Goal: Information Seeking & Learning: Learn about a topic

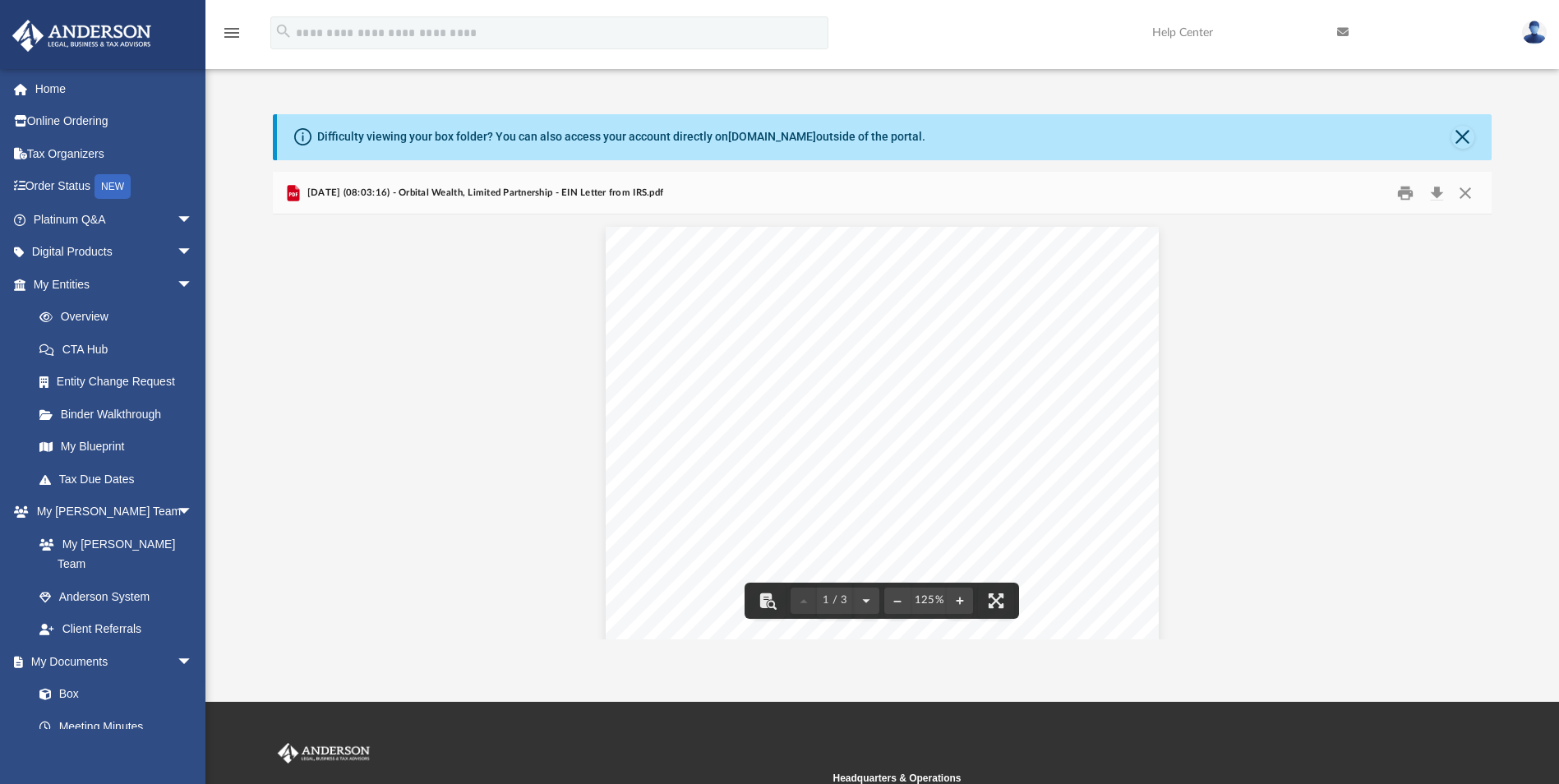
scroll to position [361, 1206]
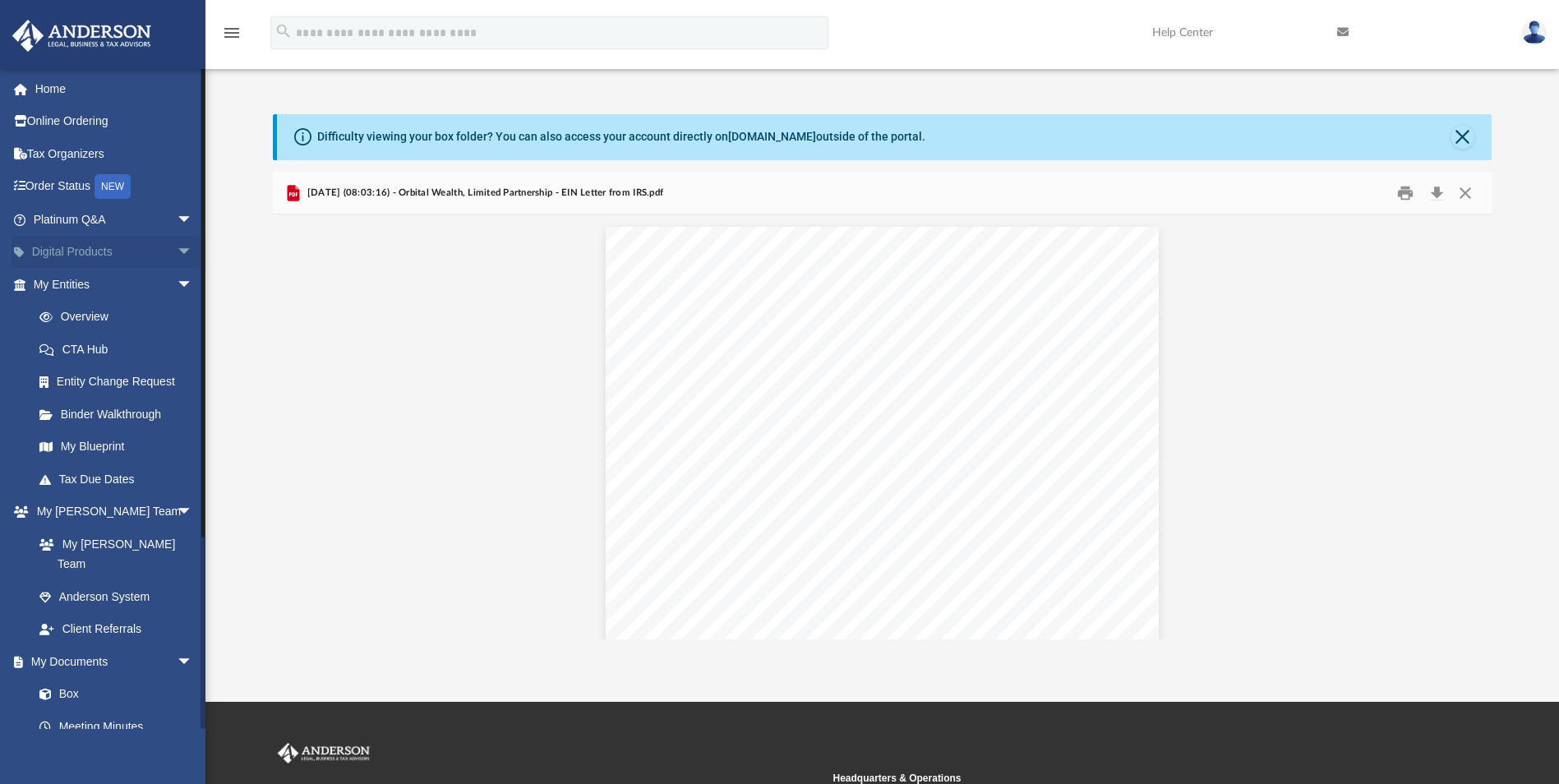
click at [177, 248] on span "arrow_drop_down" at bounding box center [193, 253] width 33 height 34
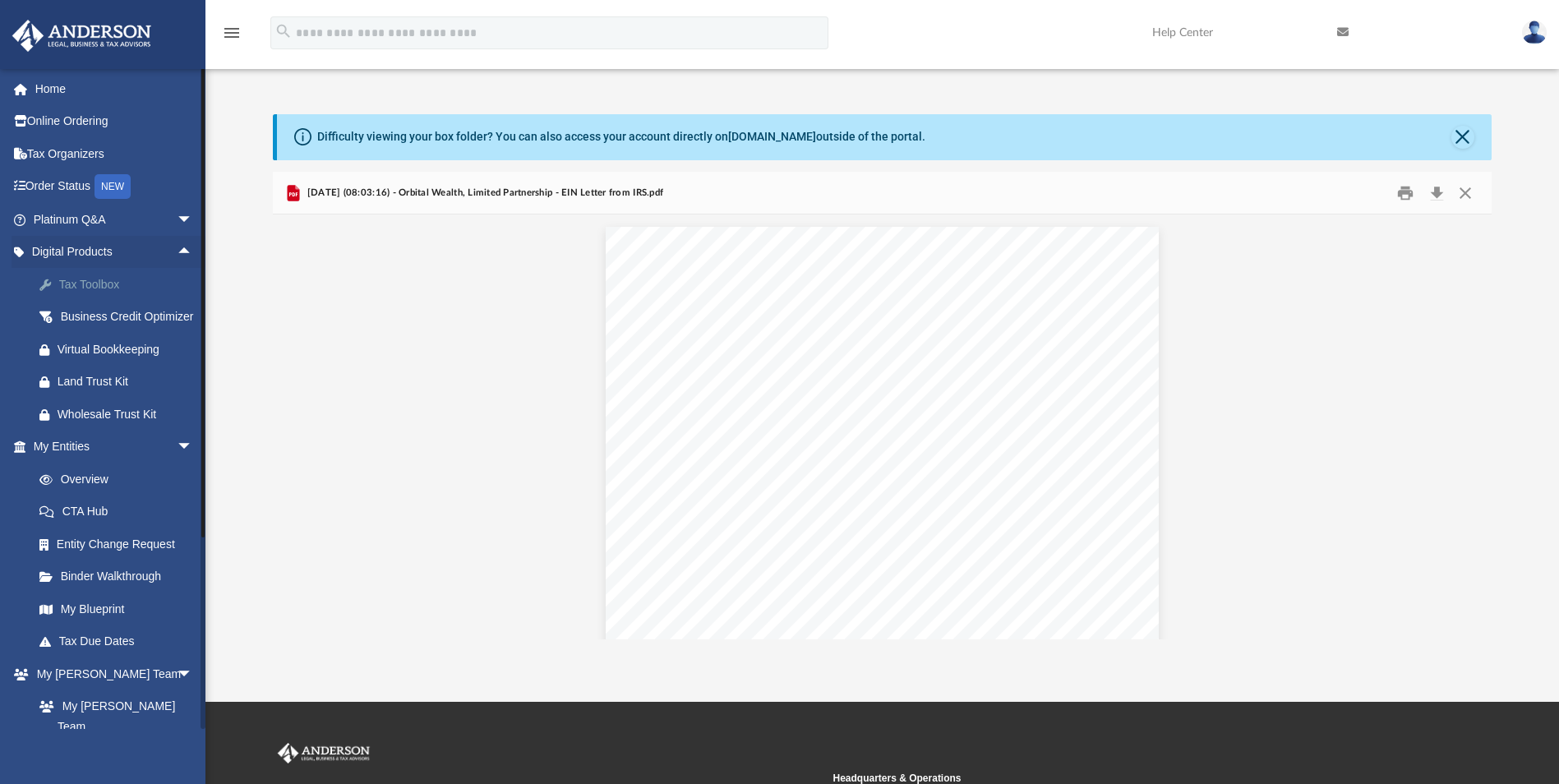
click at [103, 285] on div "Tax Toolbox" at bounding box center [126, 284] width 139 height 21
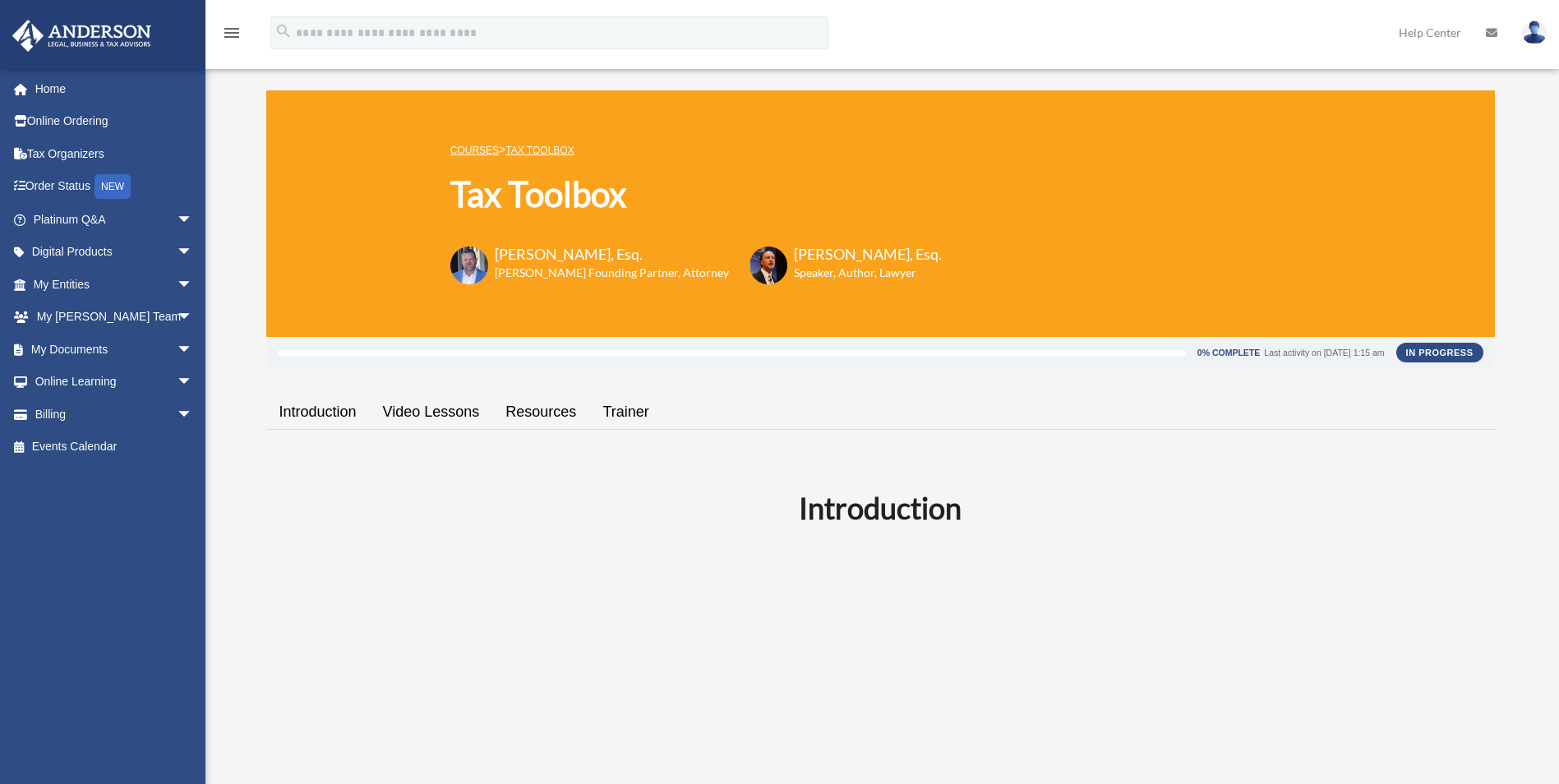
click at [1104, 353] on div at bounding box center [732, 353] width 909 height 6
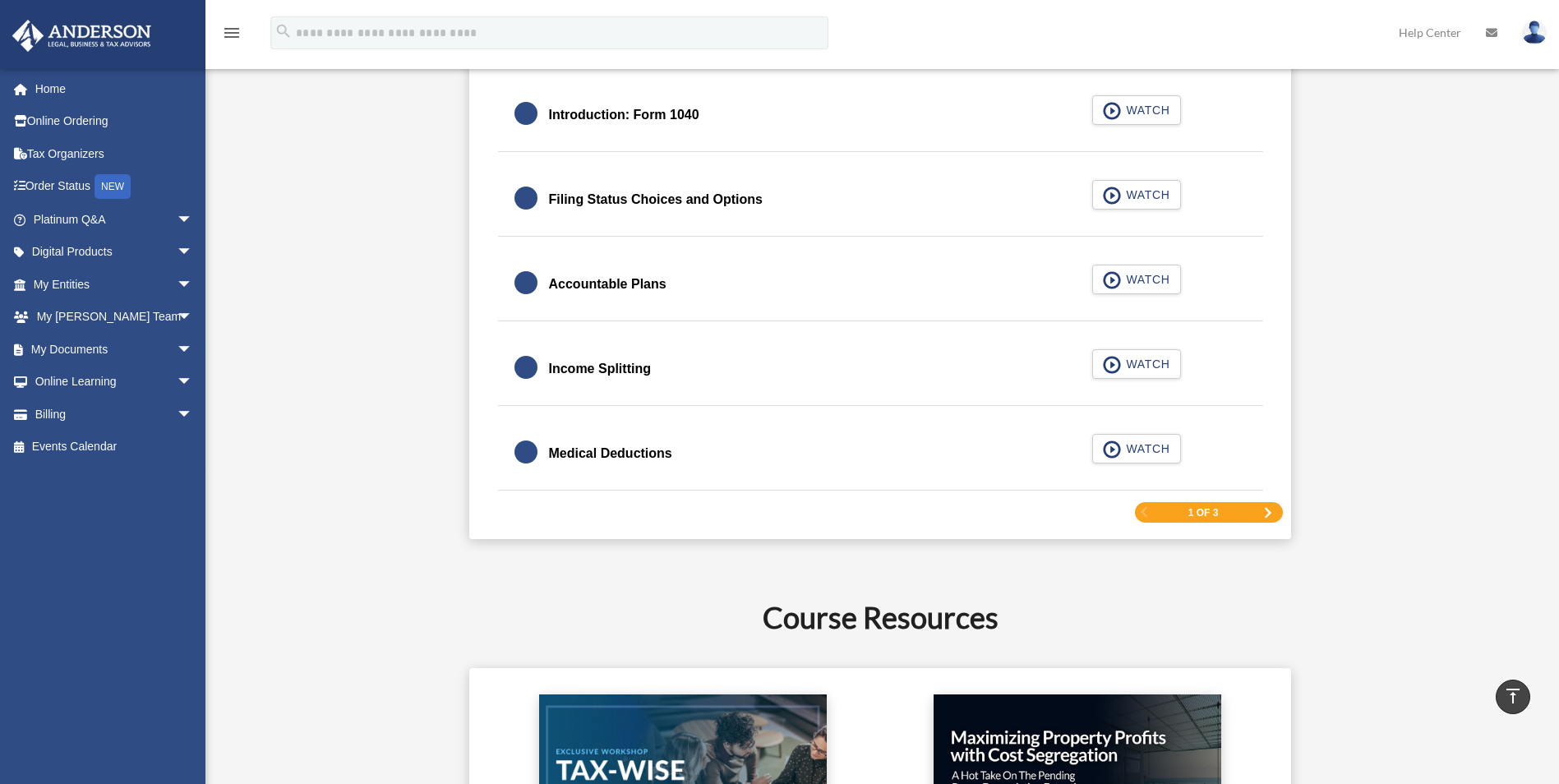
scroll to position [2465, 0]
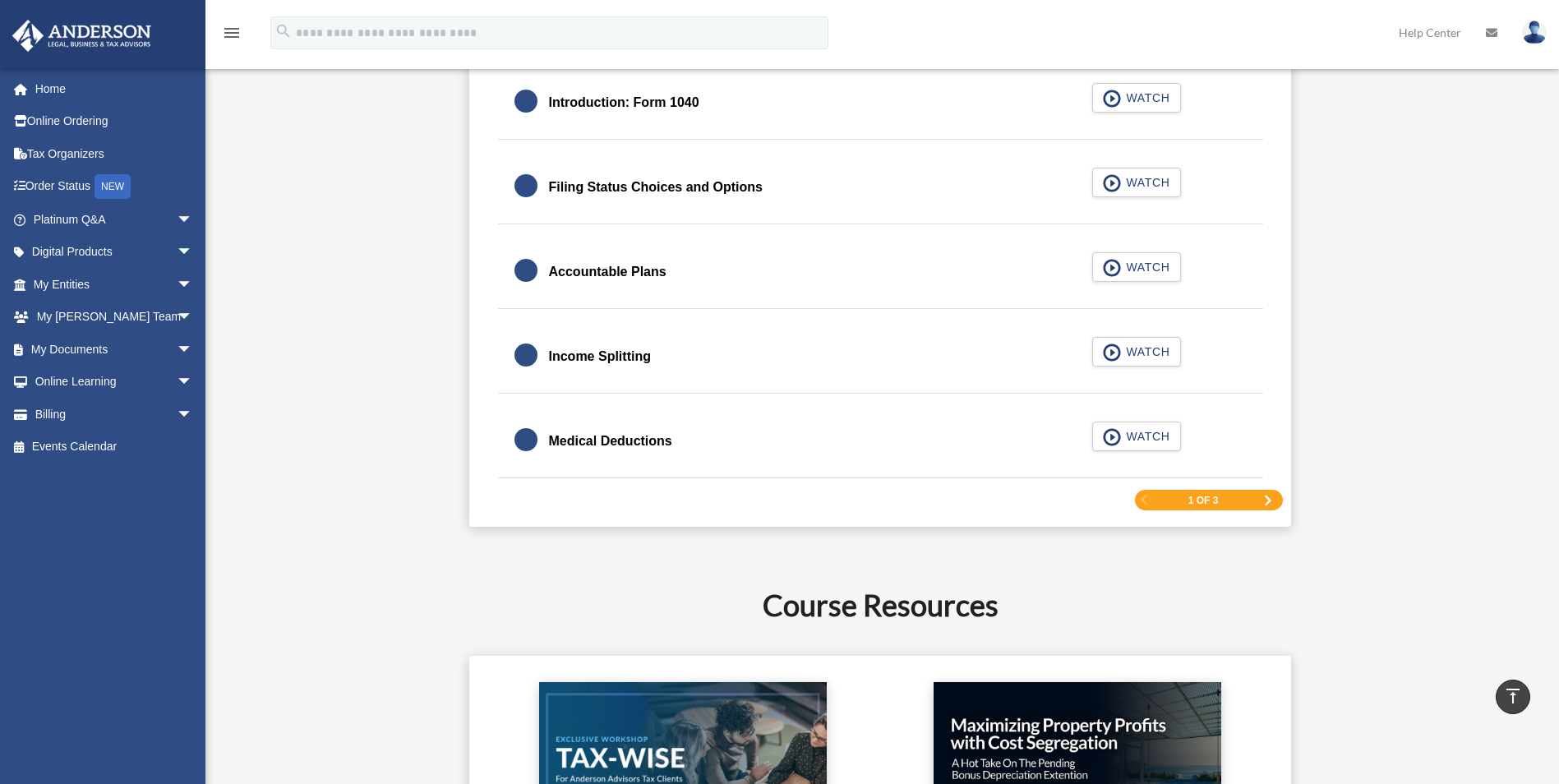
click at [1265, 501] on span "Next Page" at bounding box center [1268, 501] width 10 height 10
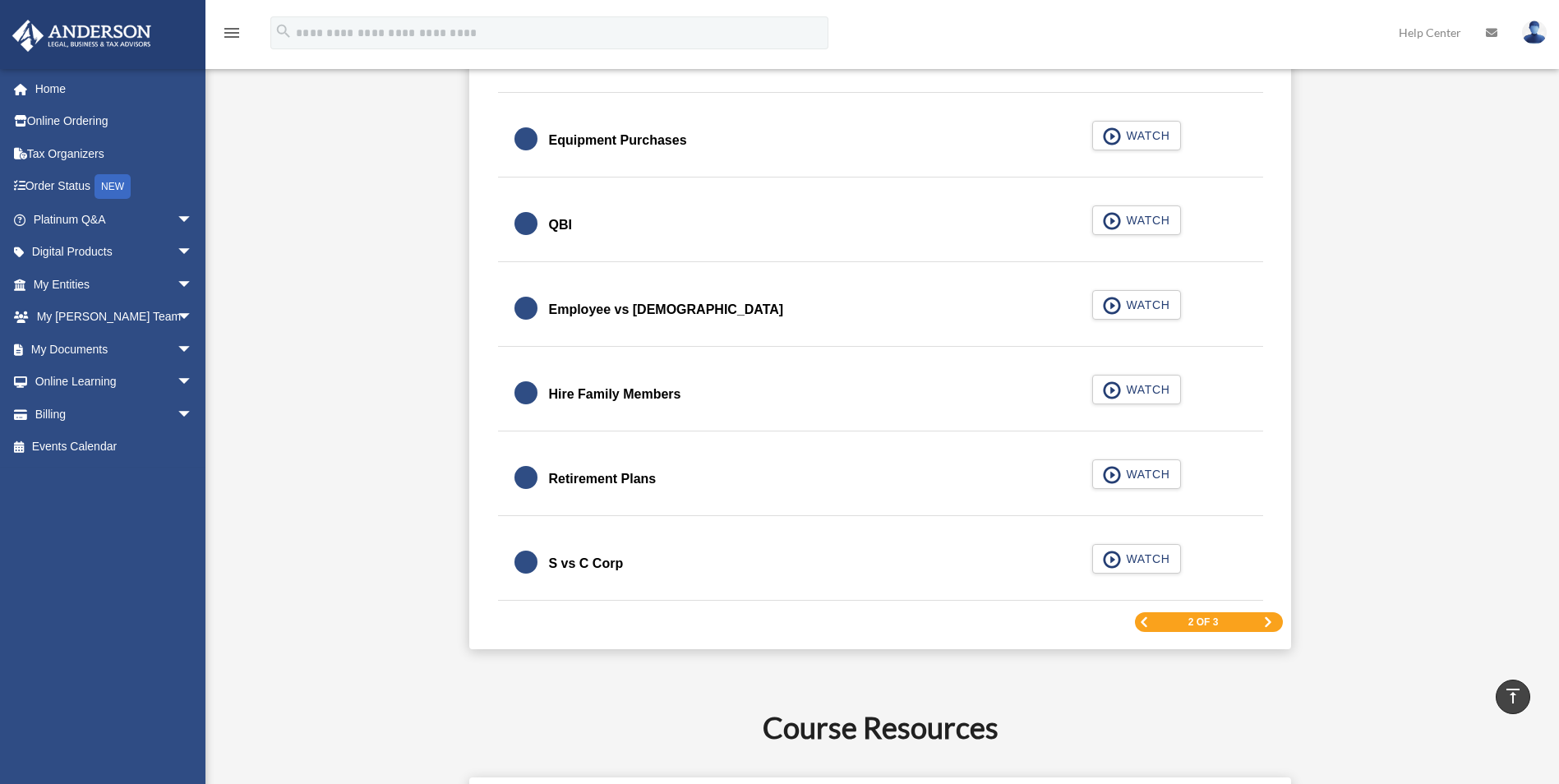
scroll to position [2437, 0]
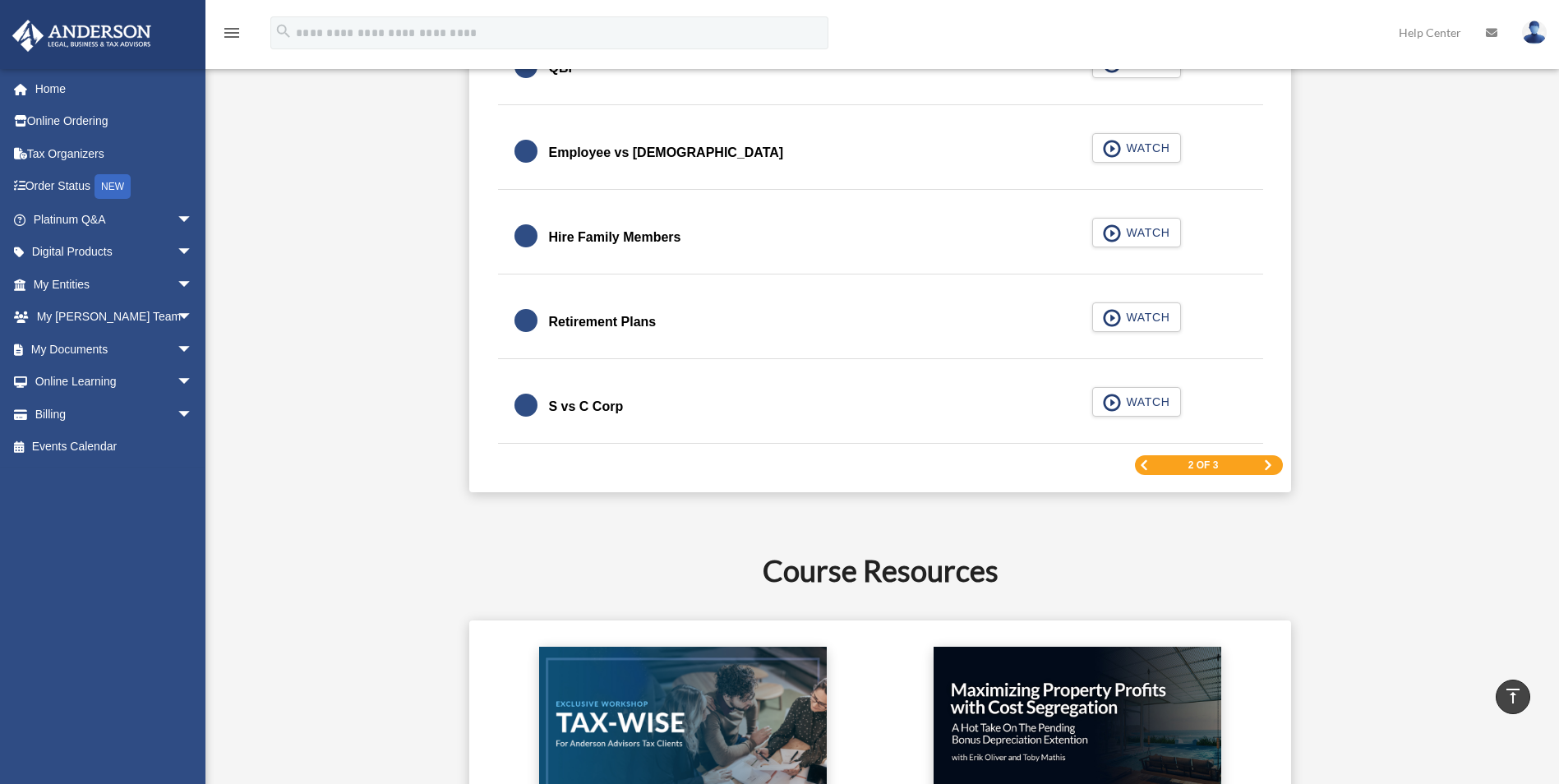
click at [1263, 463] on span "Next Page" at bounding box center [1268, 465] width 10 height 10
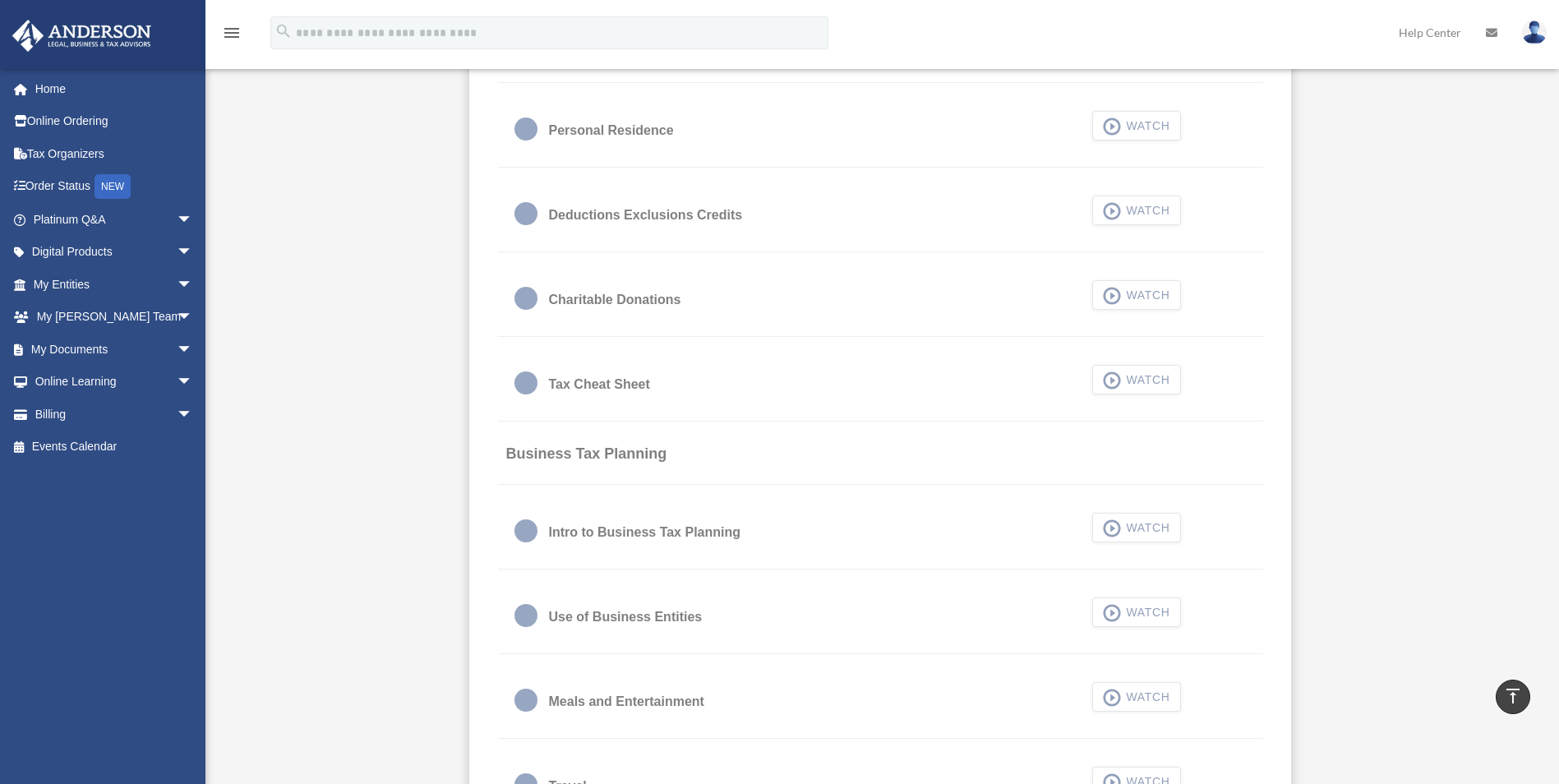
scroll to position [1040, 0]
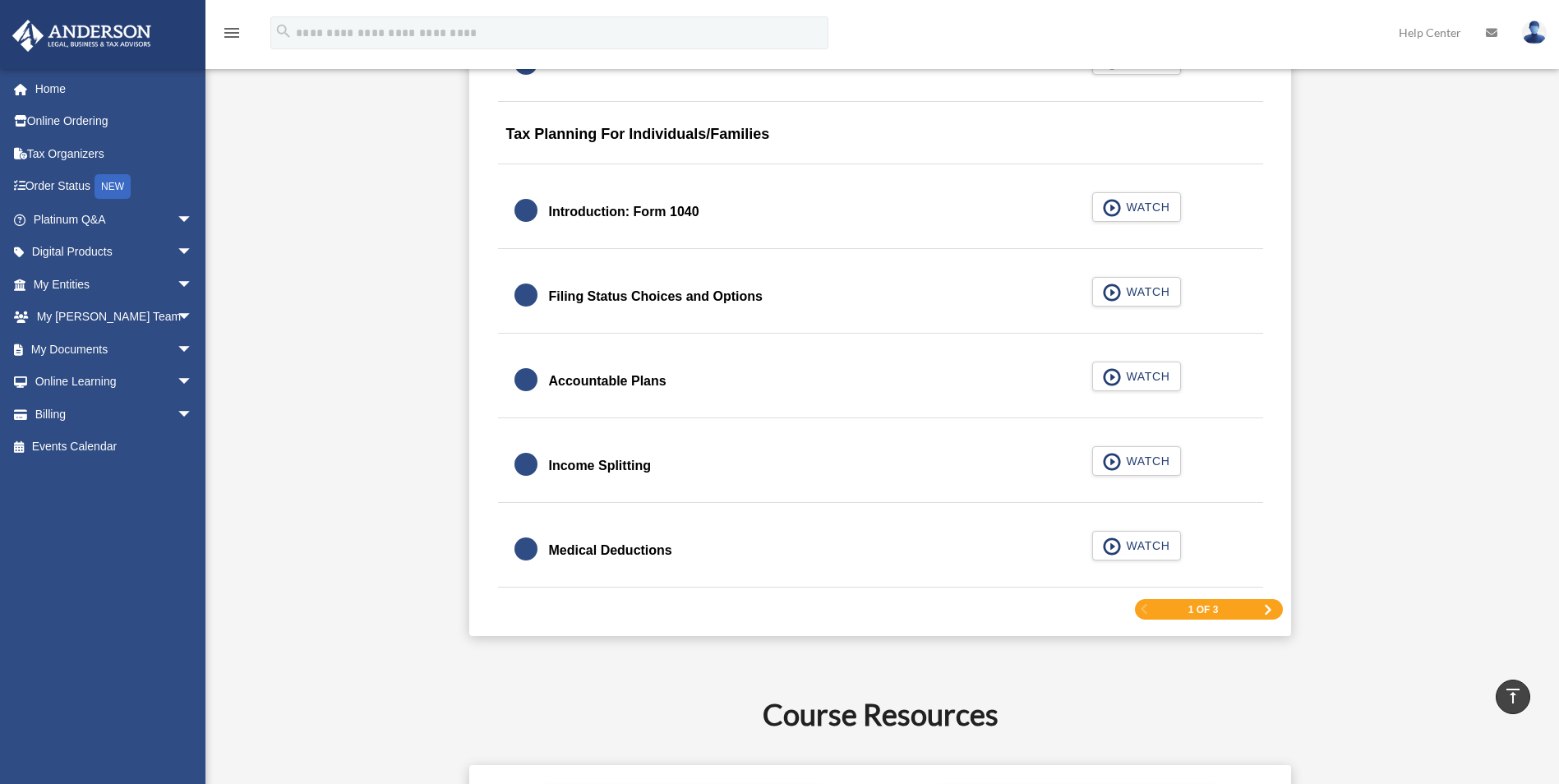
scroll to position [2519, 0]
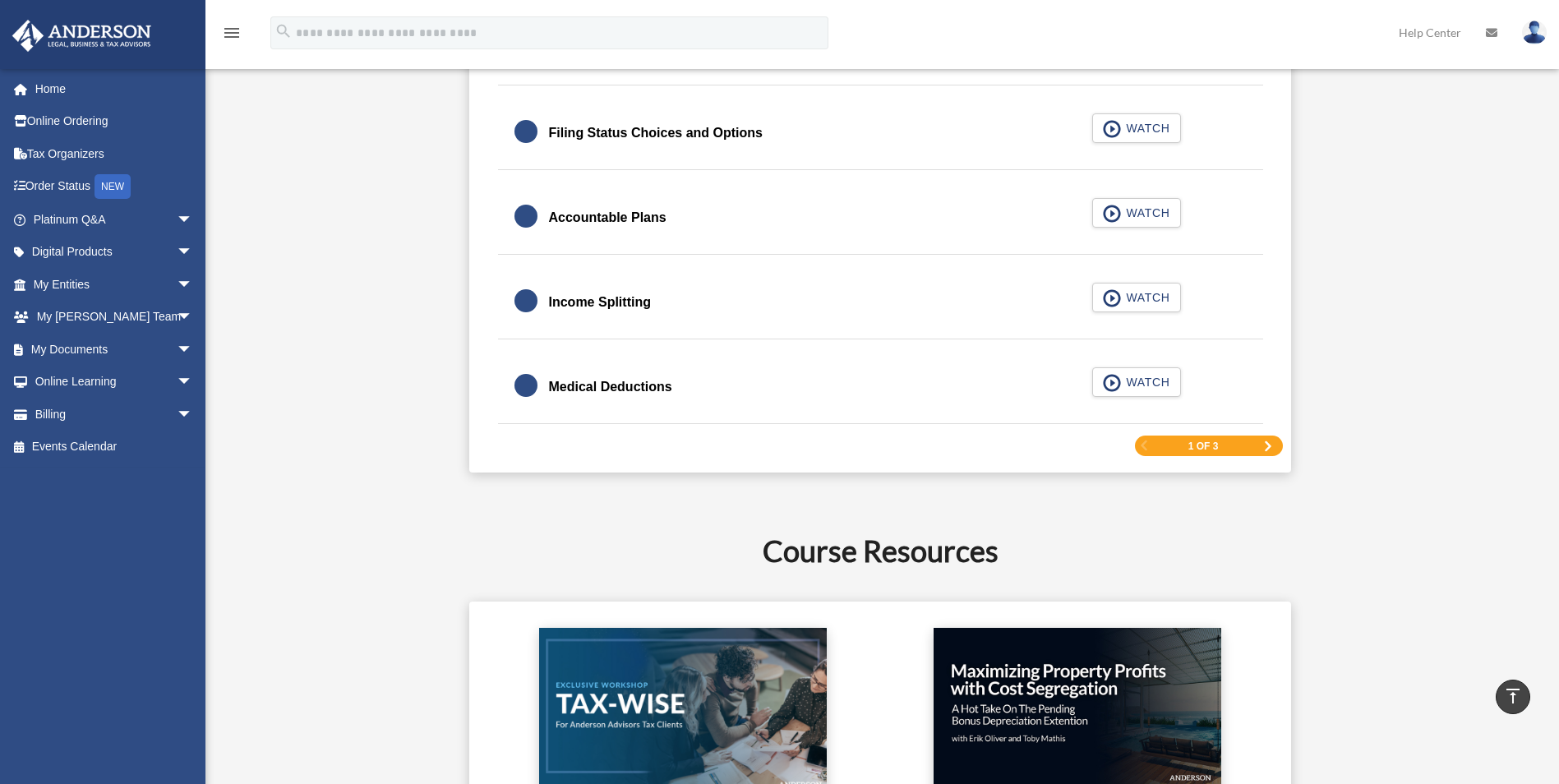
click at [1271, 447] on span "Next Page" at bounding box center [1268, 446] width 10 height 10
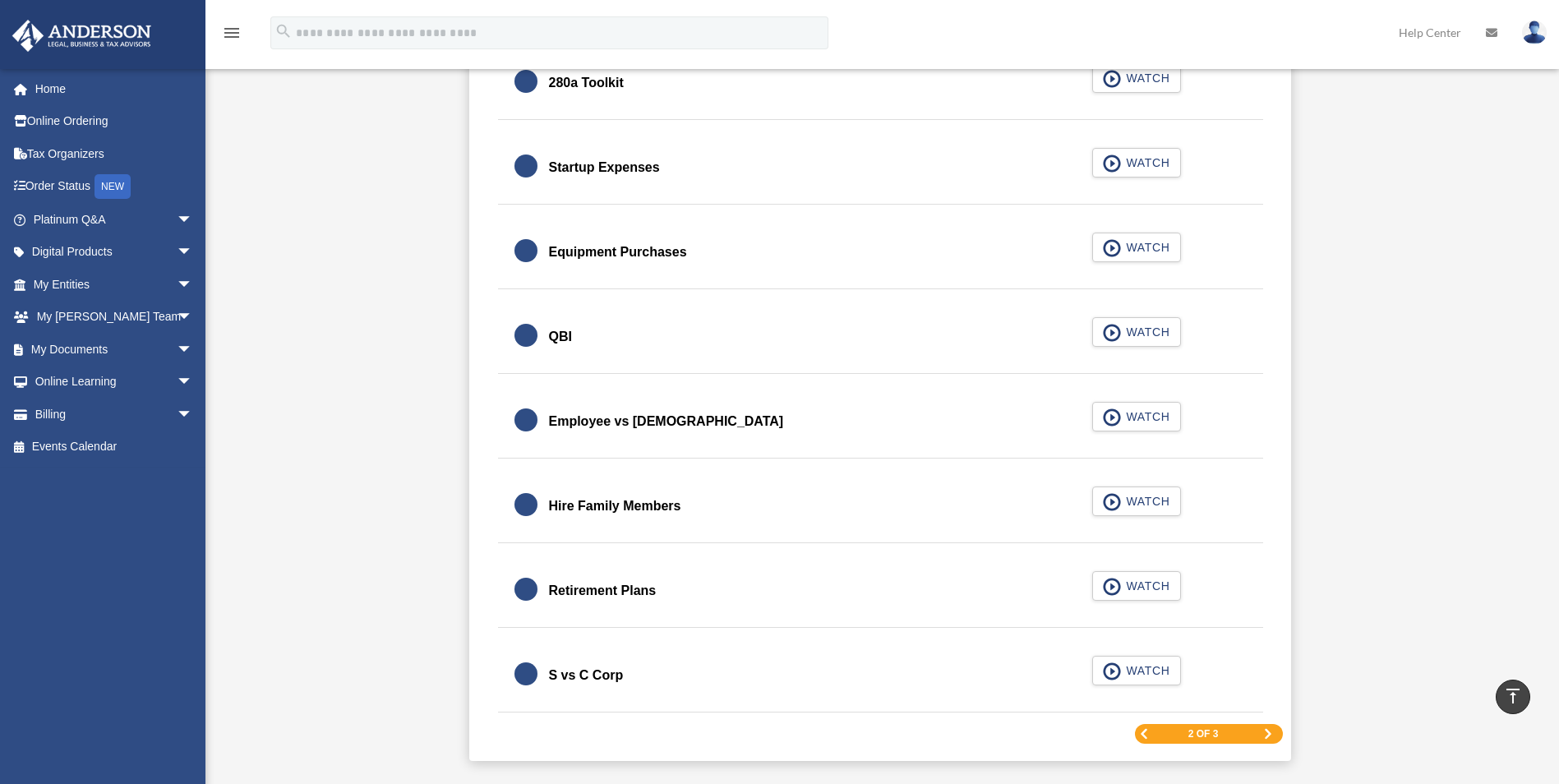
scroll to position [2191, 0]
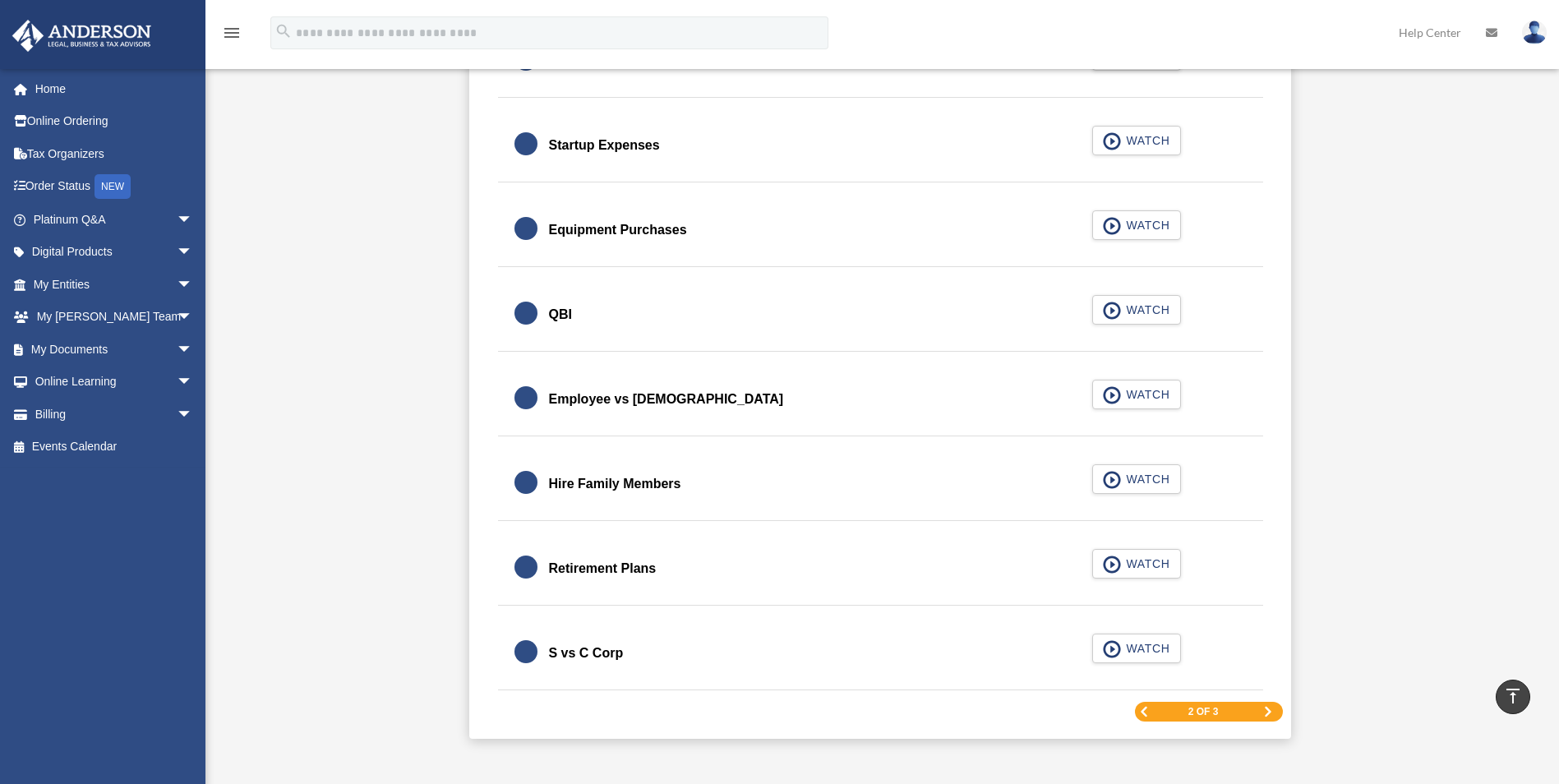
click at [1270, 712] on span "Next Page" at bounding box center [1268, 711] width 10 height 10
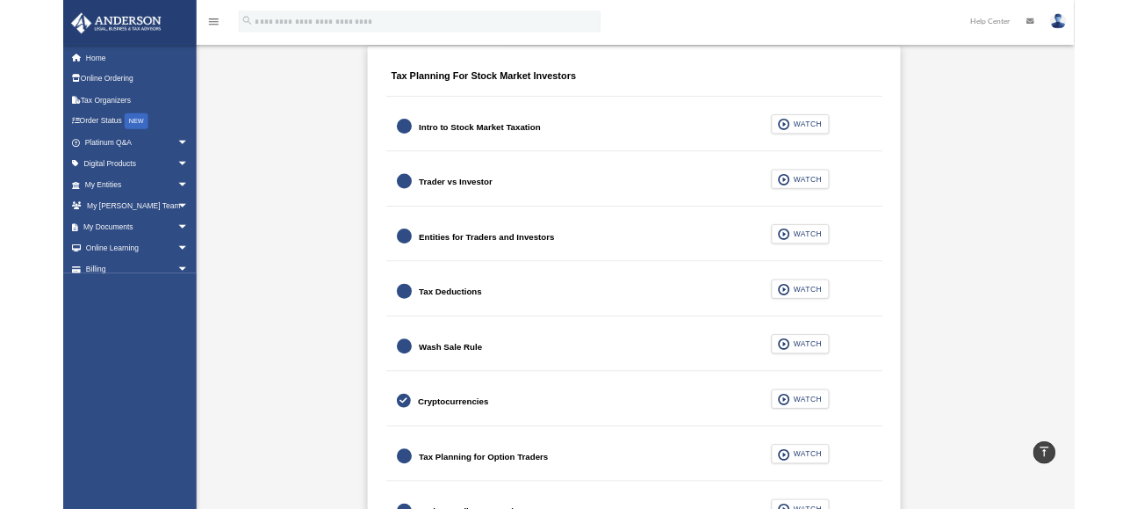
scroll to position [1091, 0]
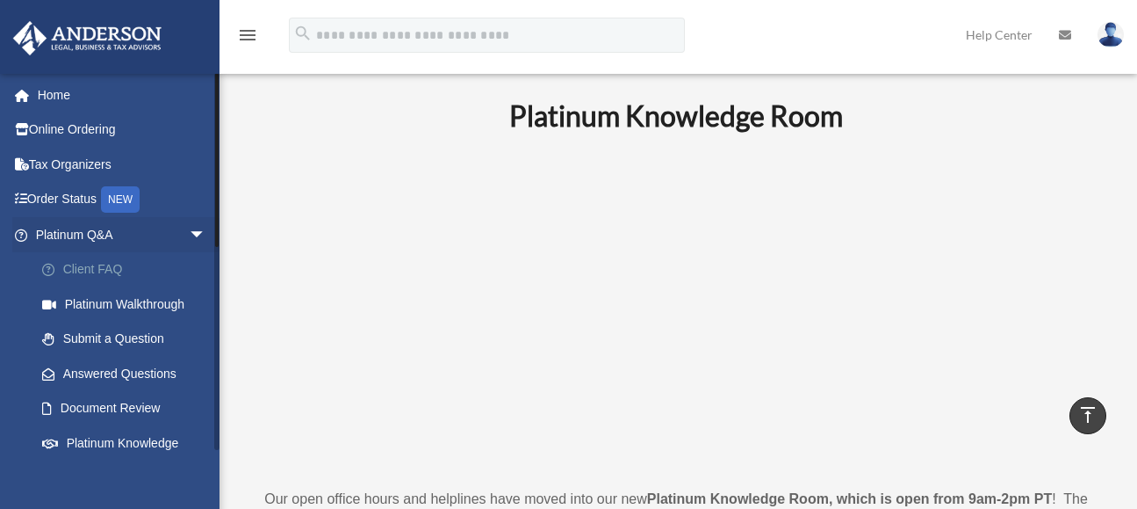
scroll to position [506, 0]
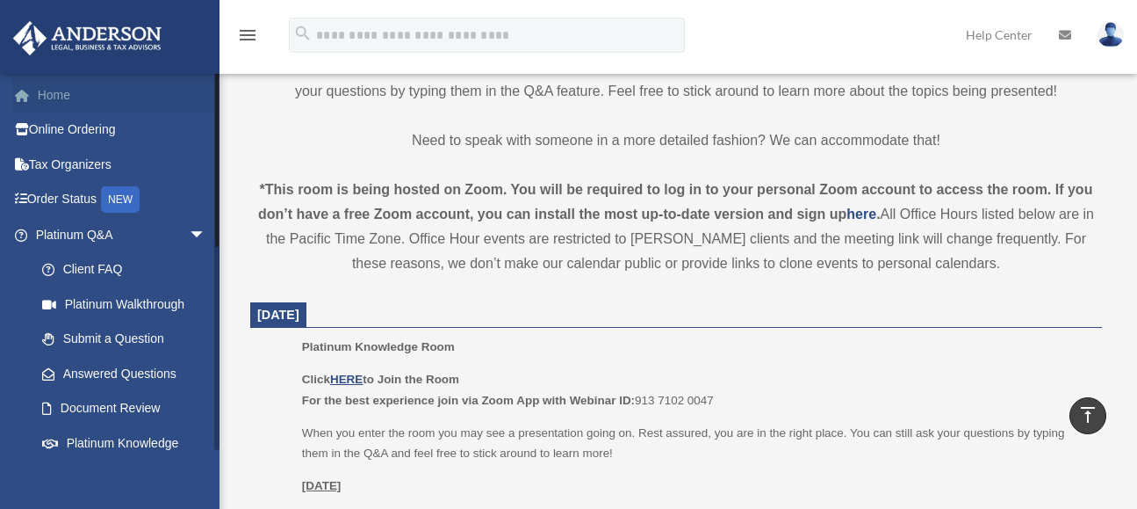
click at [60, 100] on link "Home" at bounding box center [122, 94] width 220 height 35
click at [54, 89] on link "Home" at bounding box center [122, 94] width 220 height 35
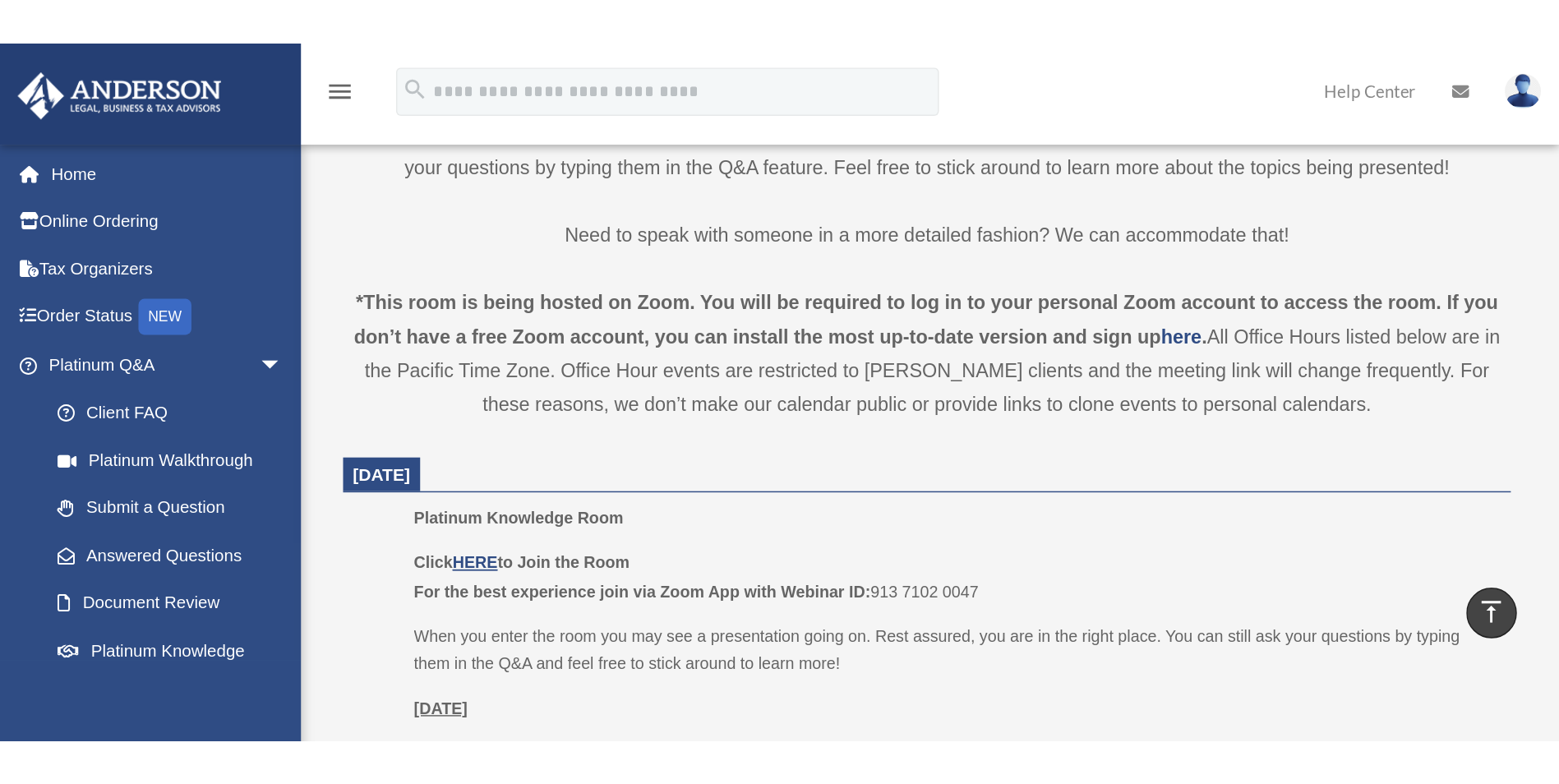
scroll to position [493, 0]
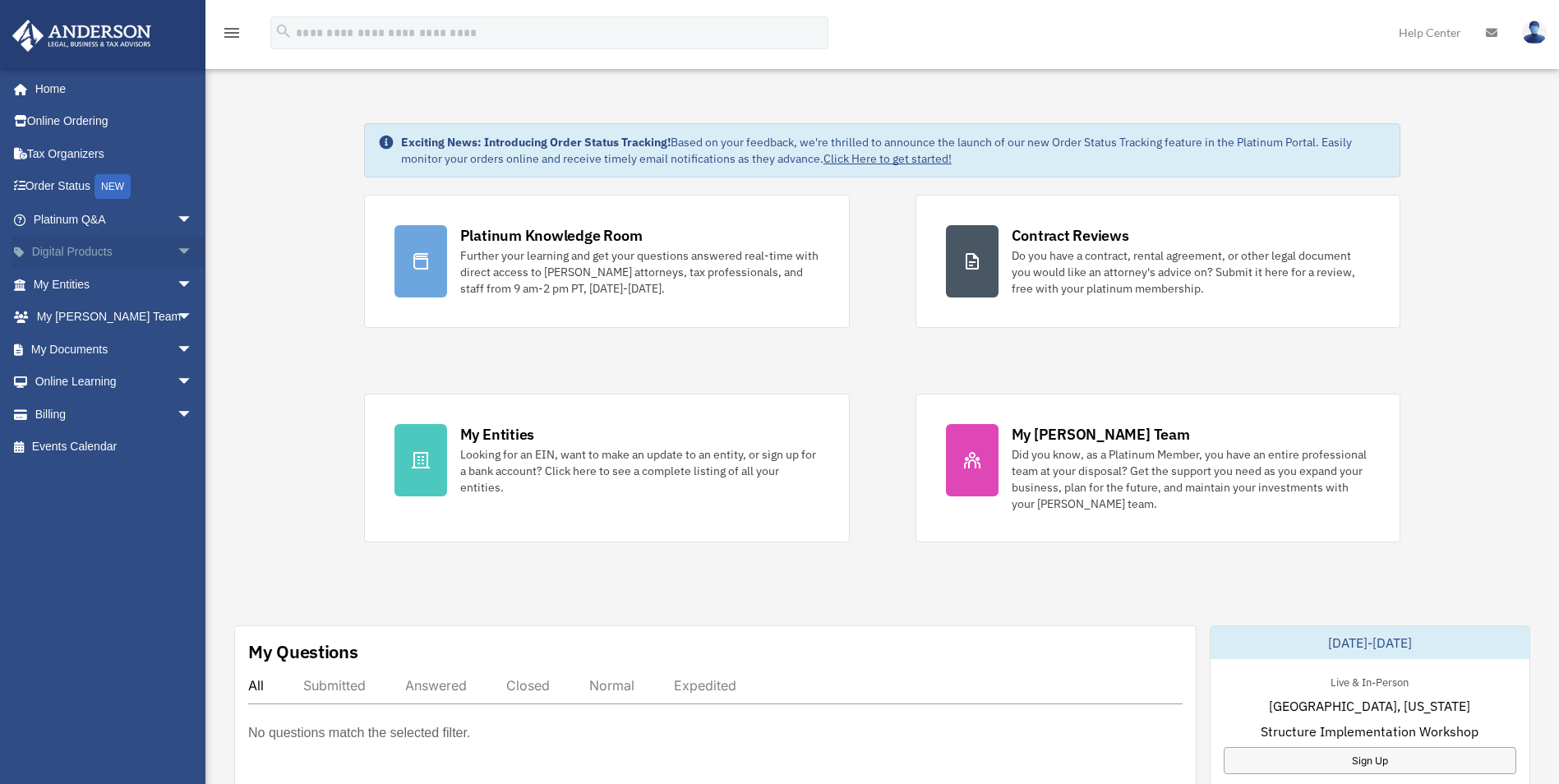
click at [177, 246] on span "arrow_drop_down" at bounding box center [193, 253] width 33 height 34
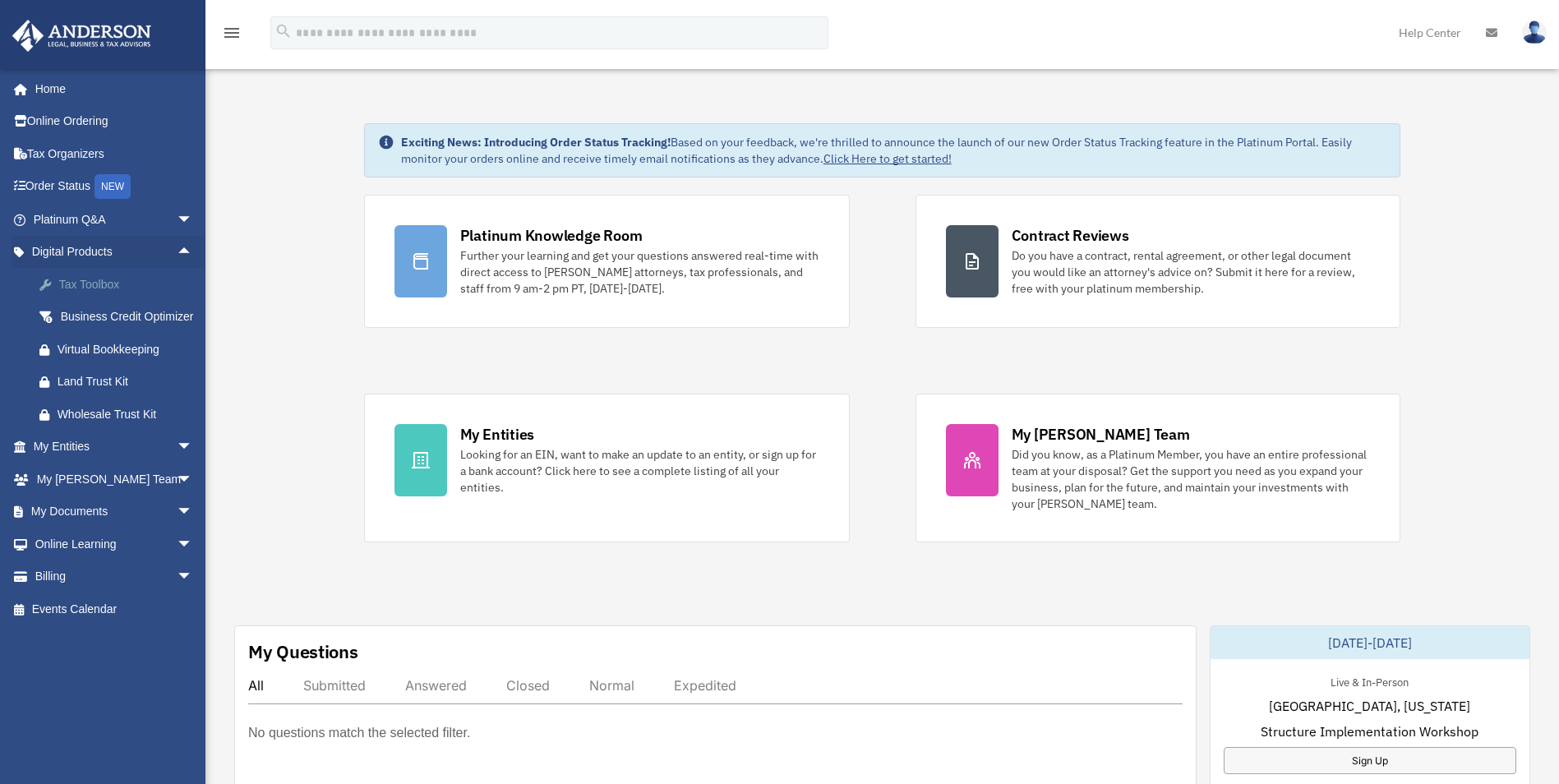
click at [100, 282] on div "Tax Toolbox" at bounding box center [126, 284] width 139 height 21
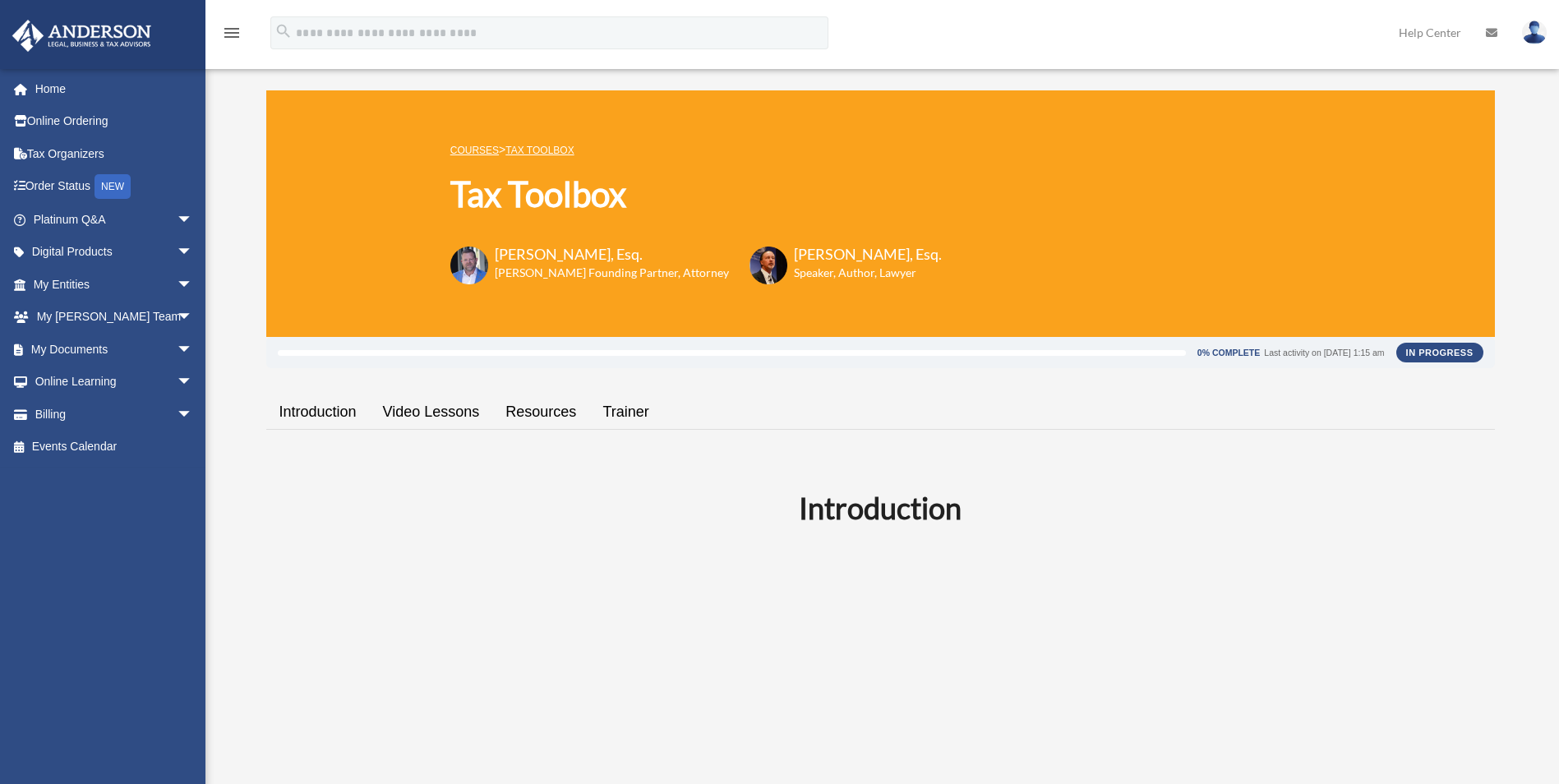
drag, startPoint x: 541, startPoint y: 349, endPoint x: 575, endPoint y: 348, distance: 34.0
click at [564, 348] on div "0% Complete Last activity on August 6, 2025 1:15 am" at bounding box center [837, 352] width 1118 height 20
click at [675, 353] on div "0% Complete Last activity on August 6, 2025 1:15 am" at bounding box center [837, 352] width 1118 height 20
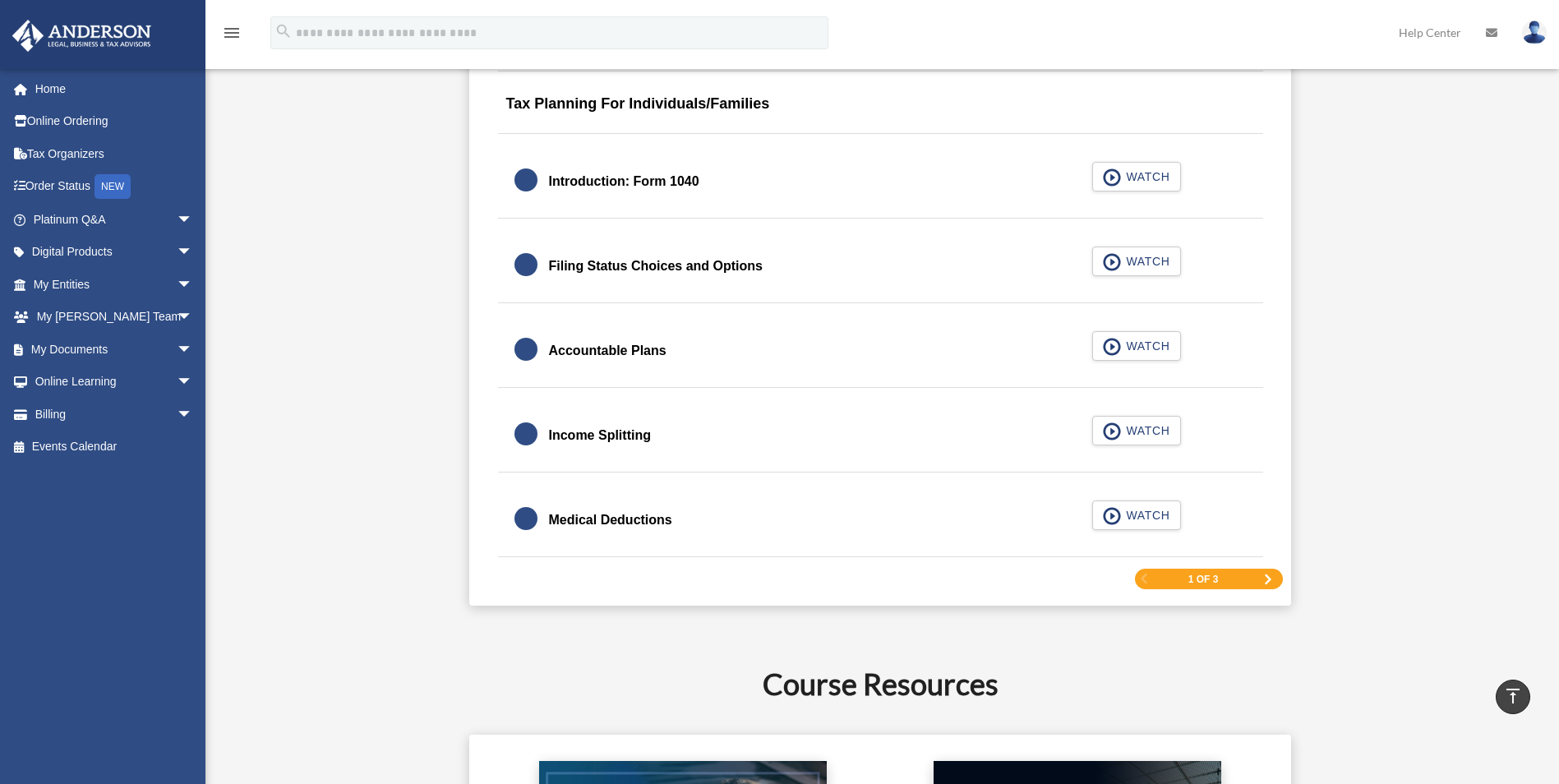
scroll to position [2548, 0]
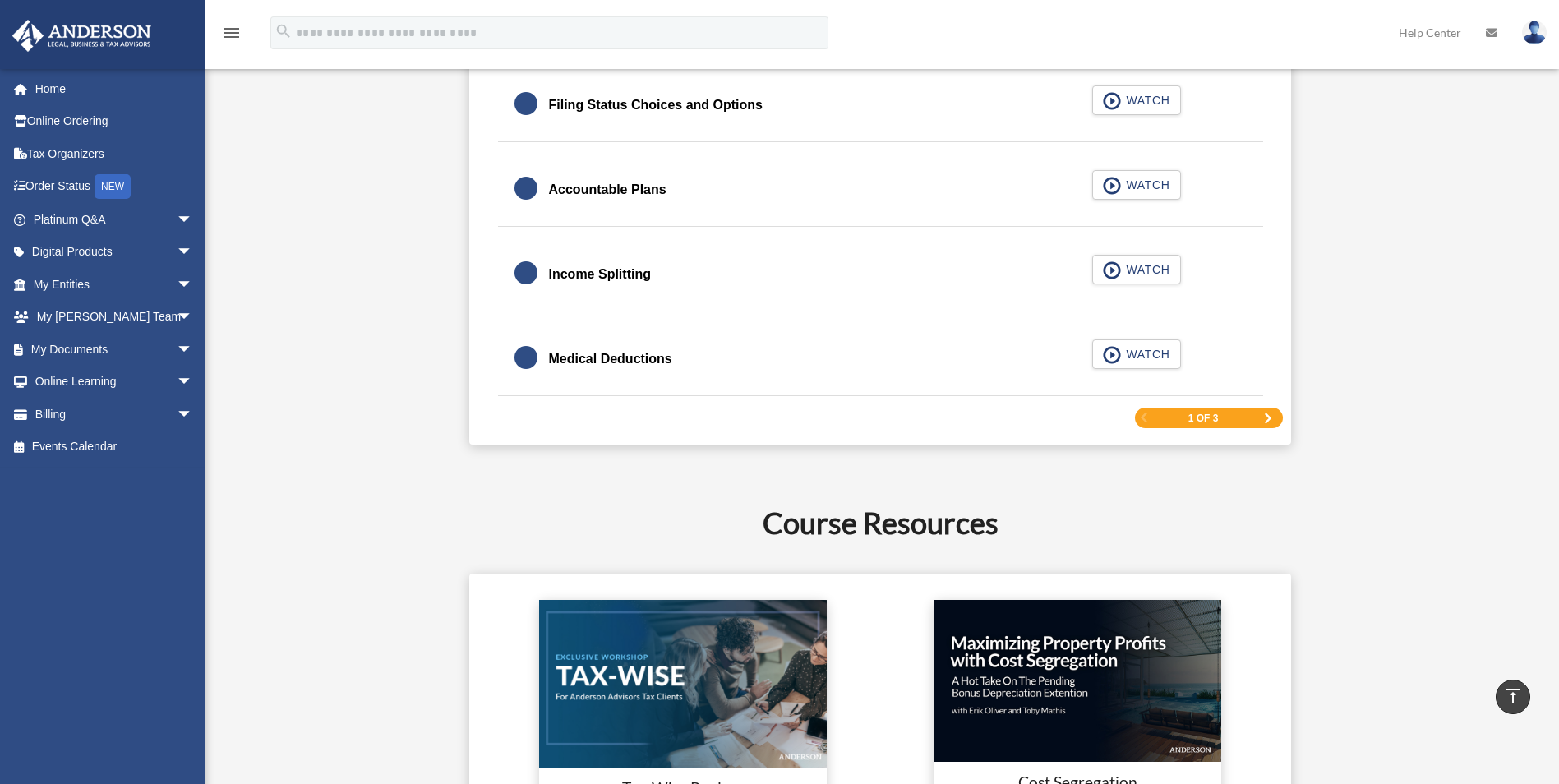
click at [1266, 420] on span "Next Page" at bounding box center [1268, 418] width 10 height 10
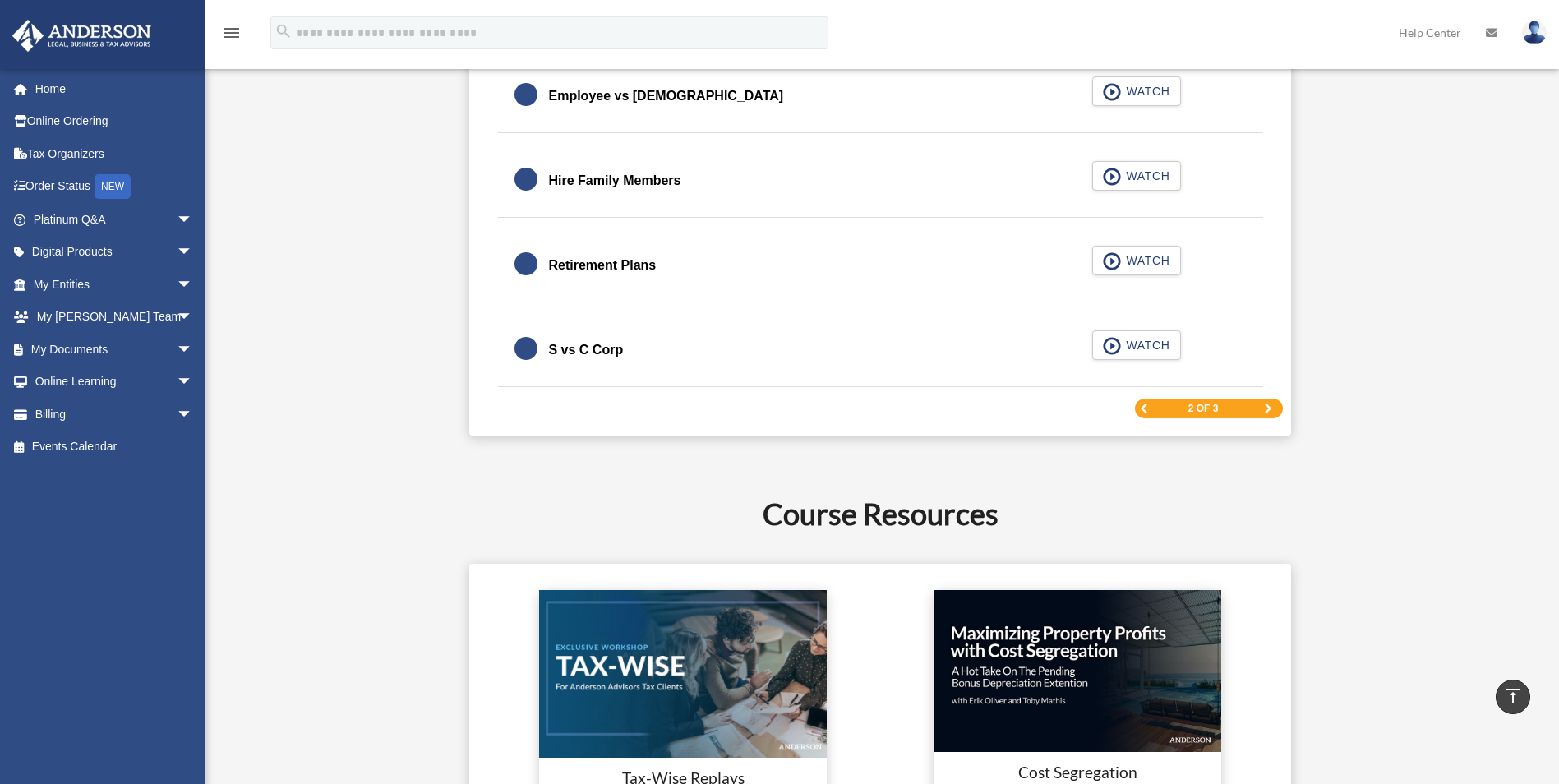
scroll to position [2602, 0]
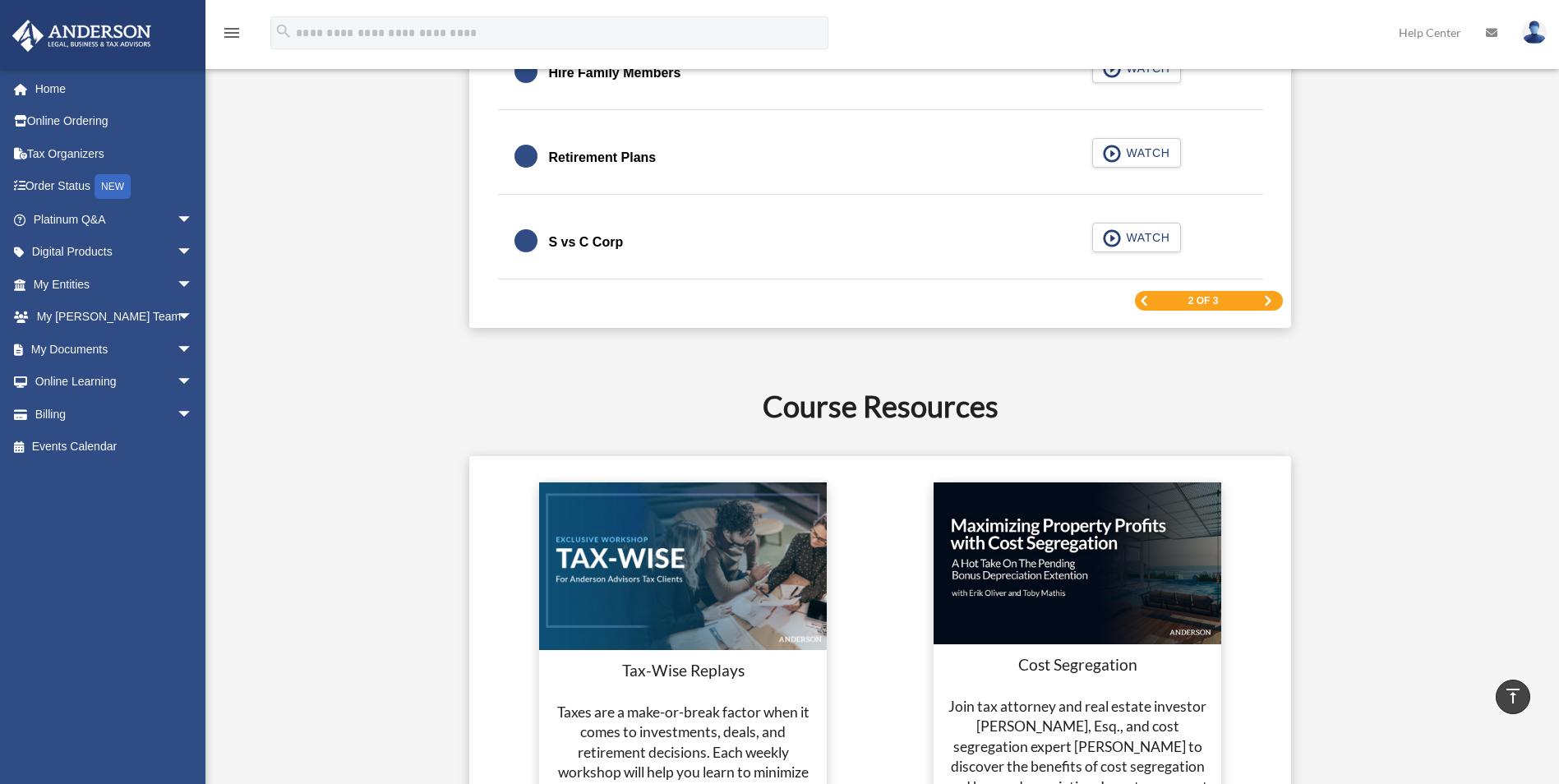
click at [1260, 298] on div "2 of 3" at bounding box center [1209, 301] width 148 height 21
click at [1266, 301] on span "Next Page" at bounding box center [1268, 300] width 10 height 10
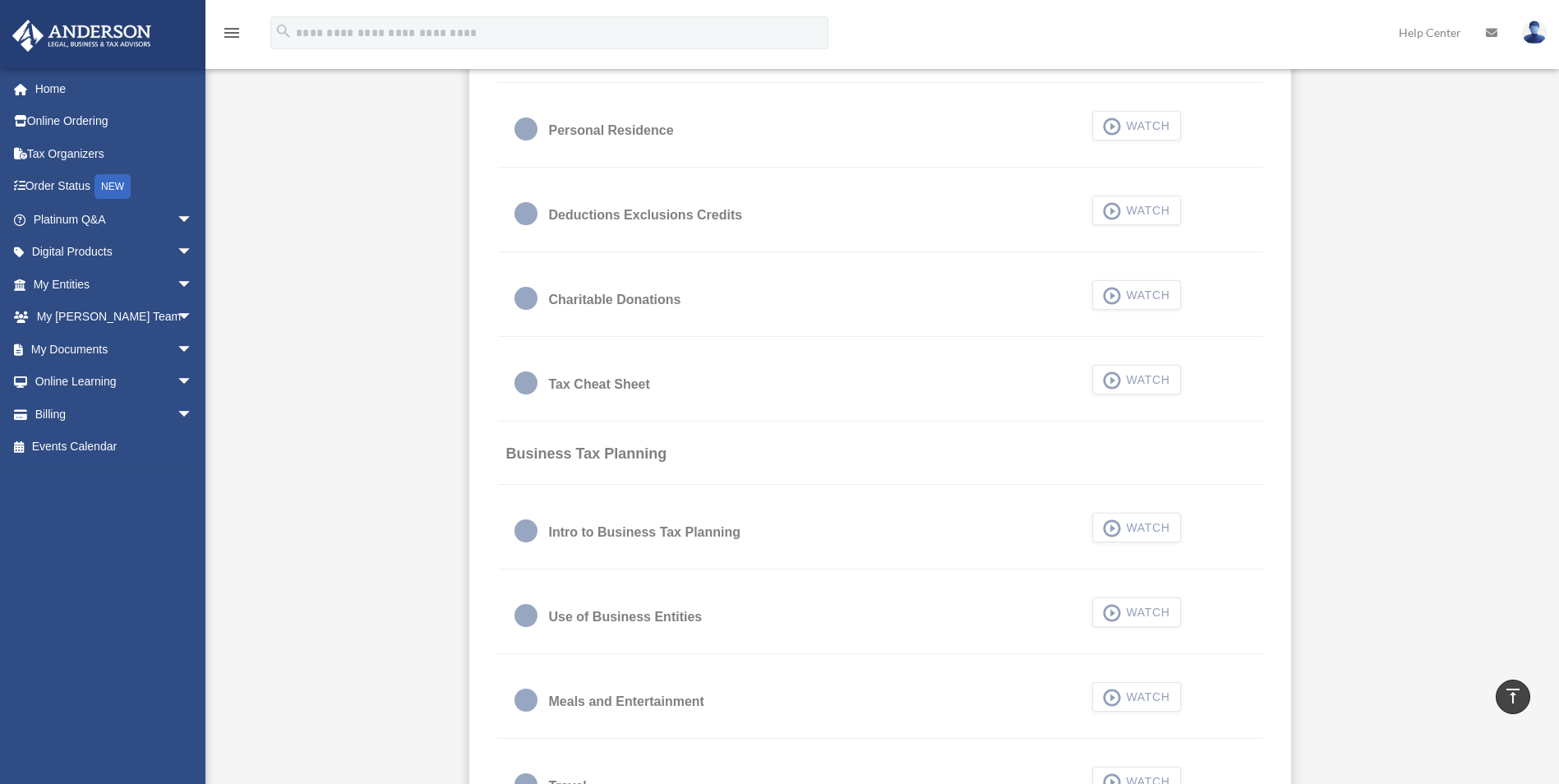
scroll to position [1040, 0]
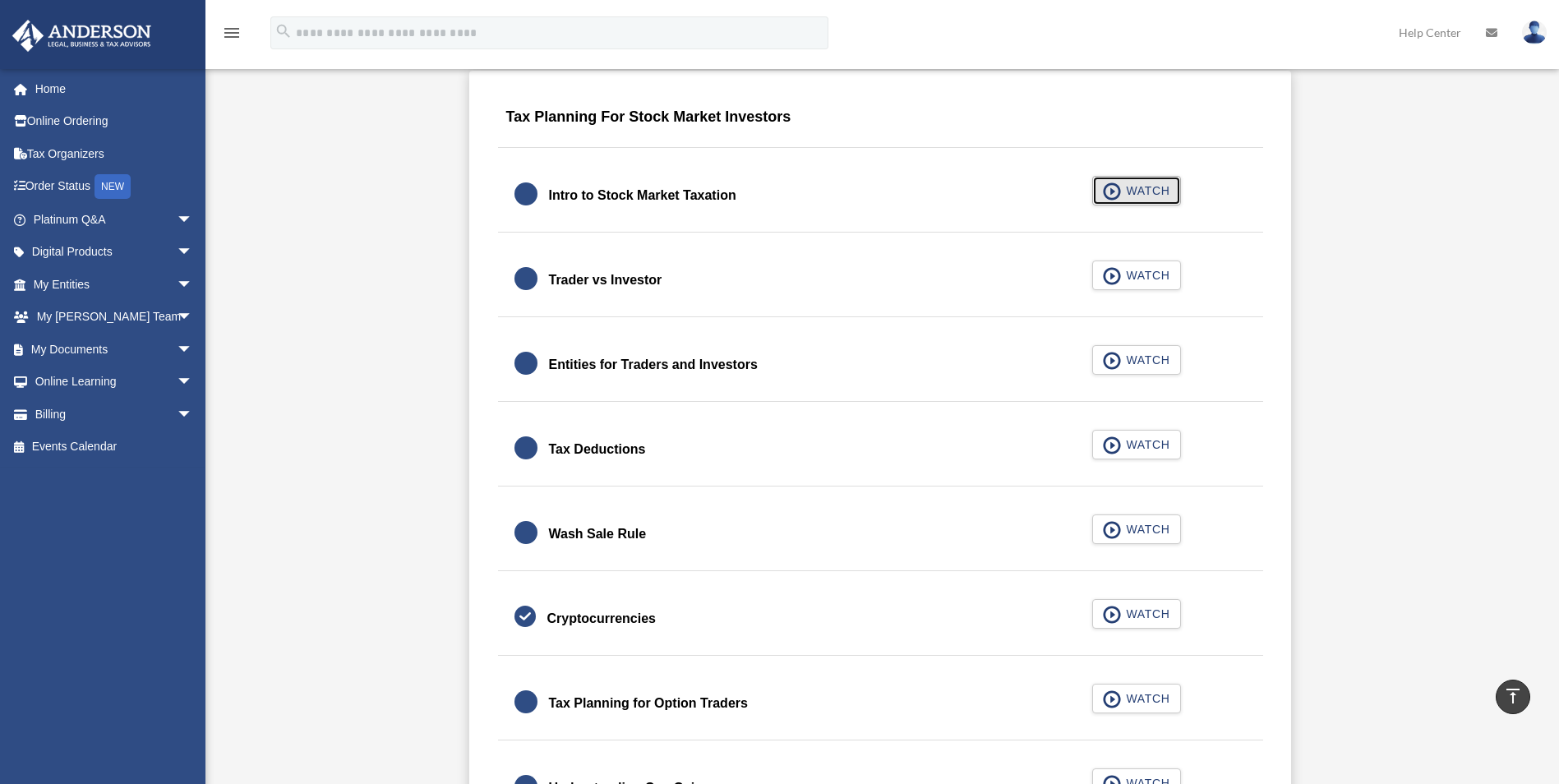
click at [1131, 185] on span "WATCH" at bounding box center [1145, 191] width 49 height 17
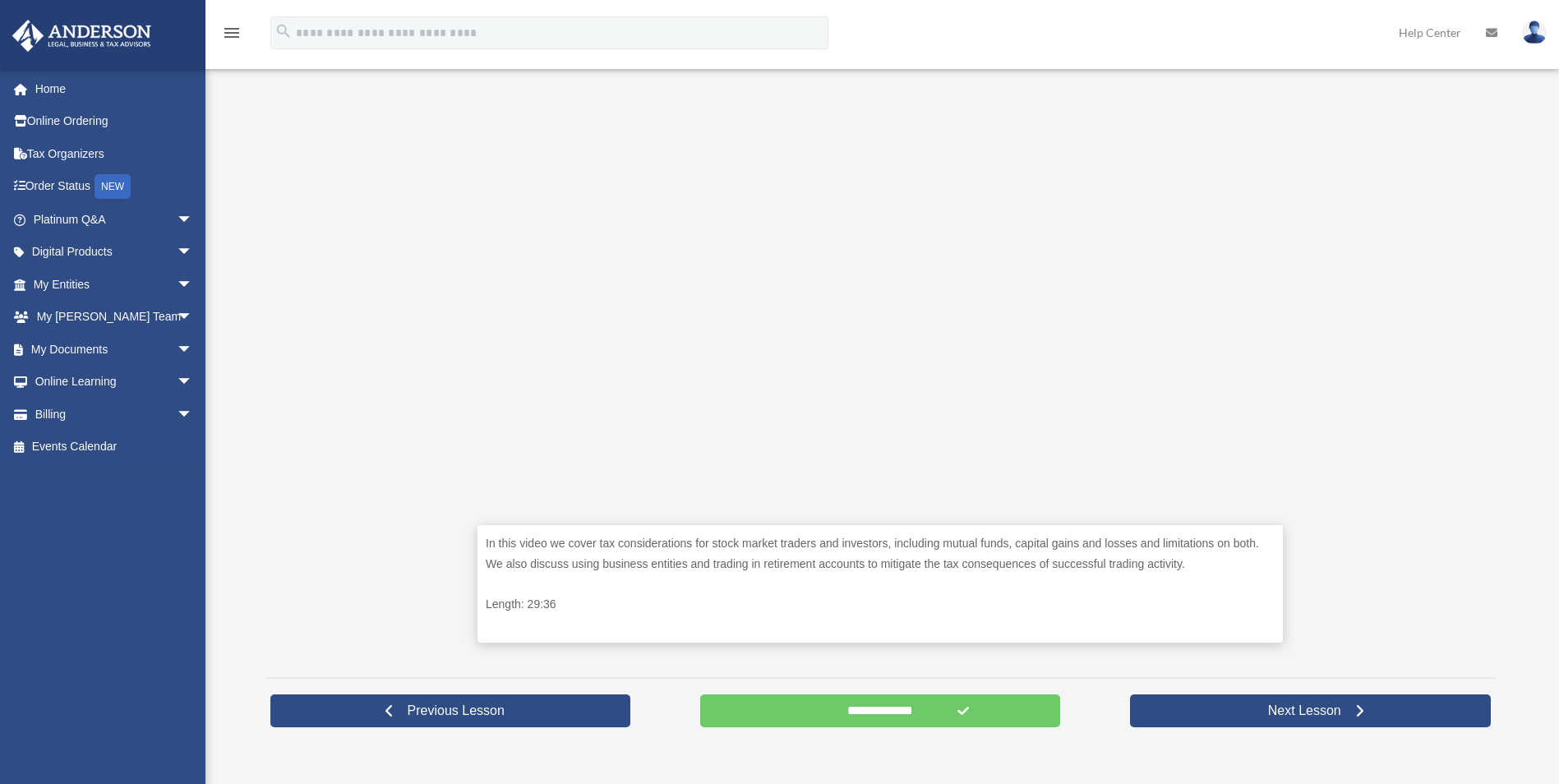
scroll to position [411, 0]
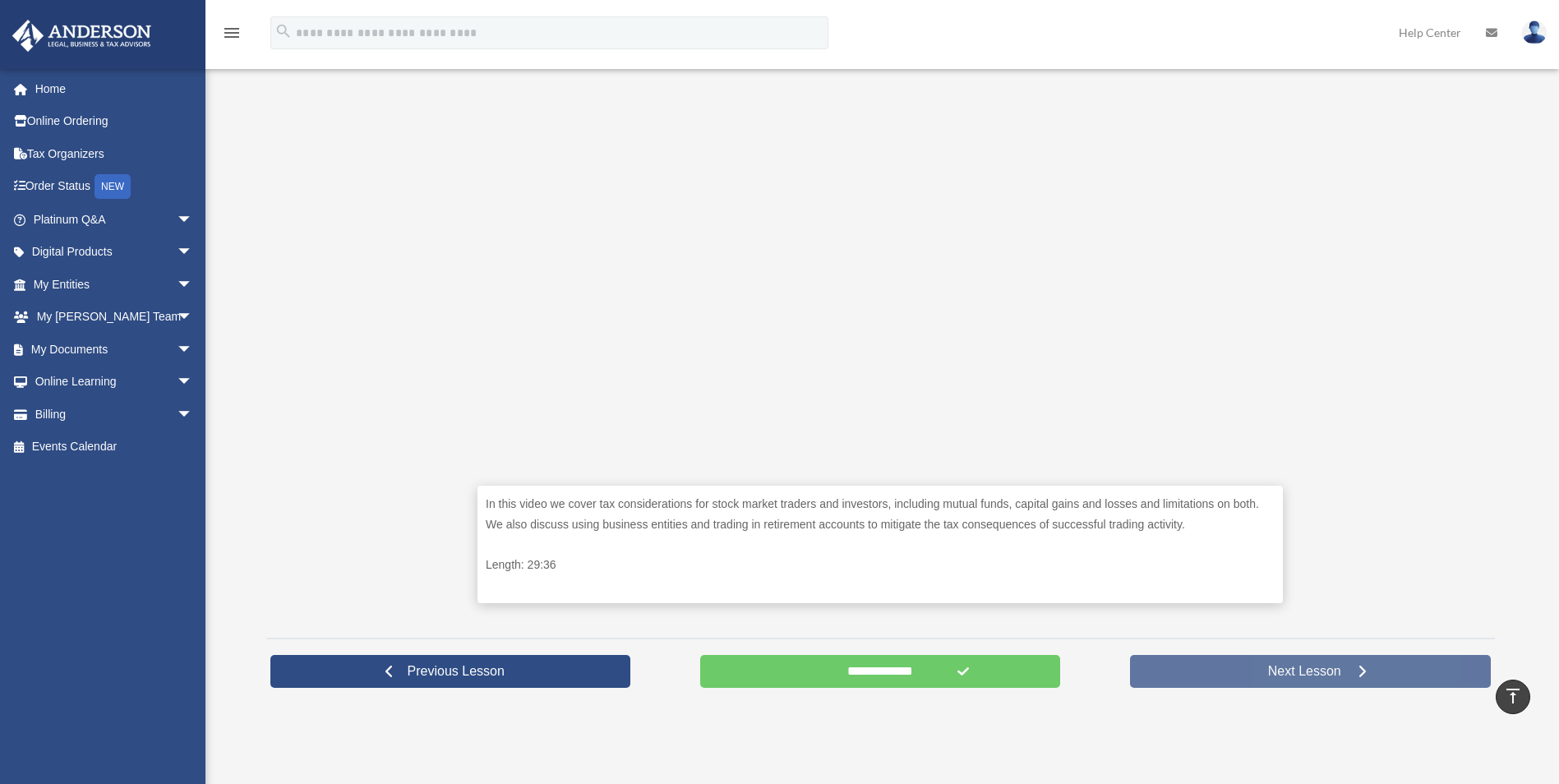
click at [1274, 671] on span "Next Lesson" at bounding box center [1304, 672] width 99 height 17
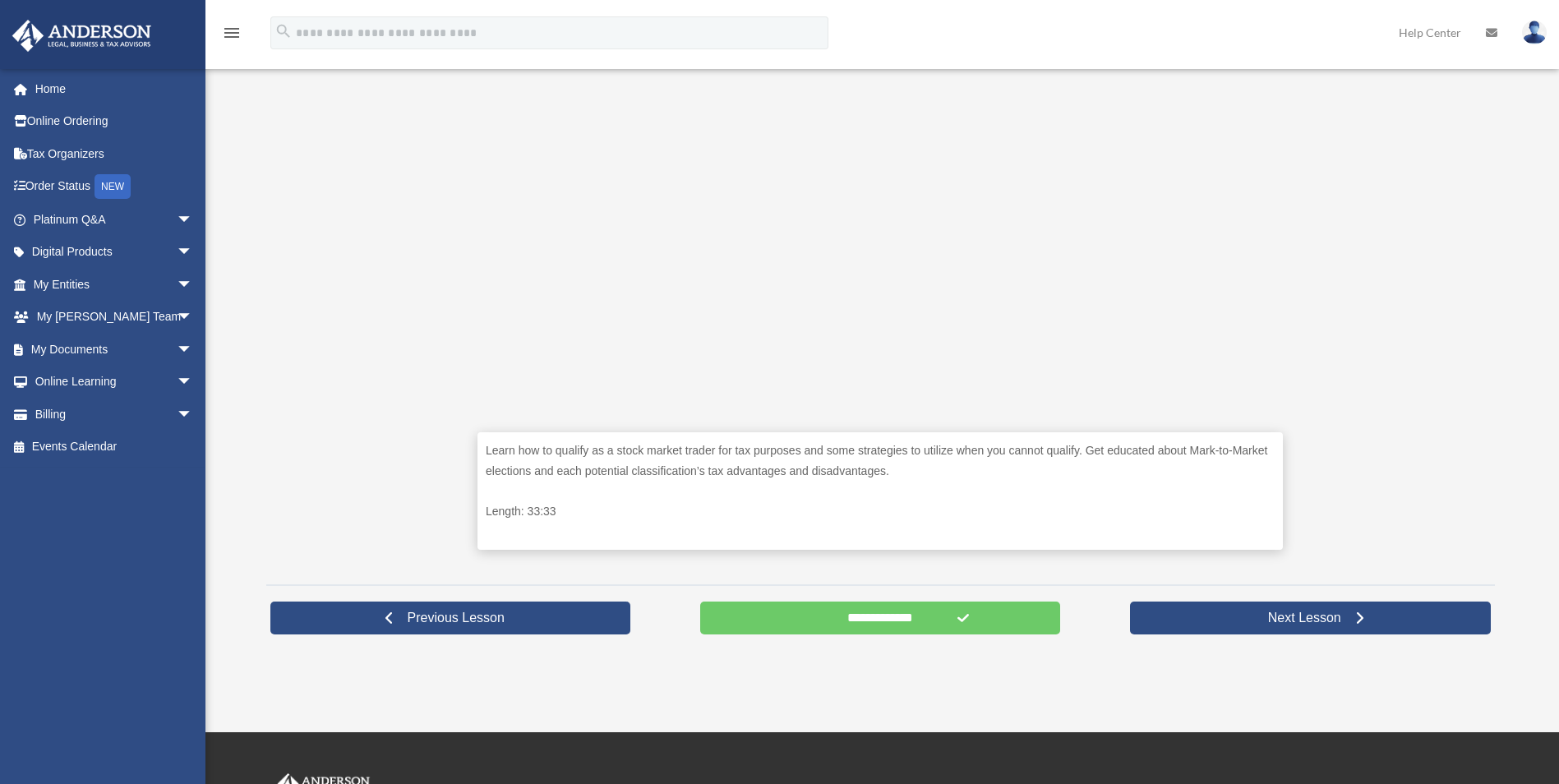
scroll to position [575, 0]
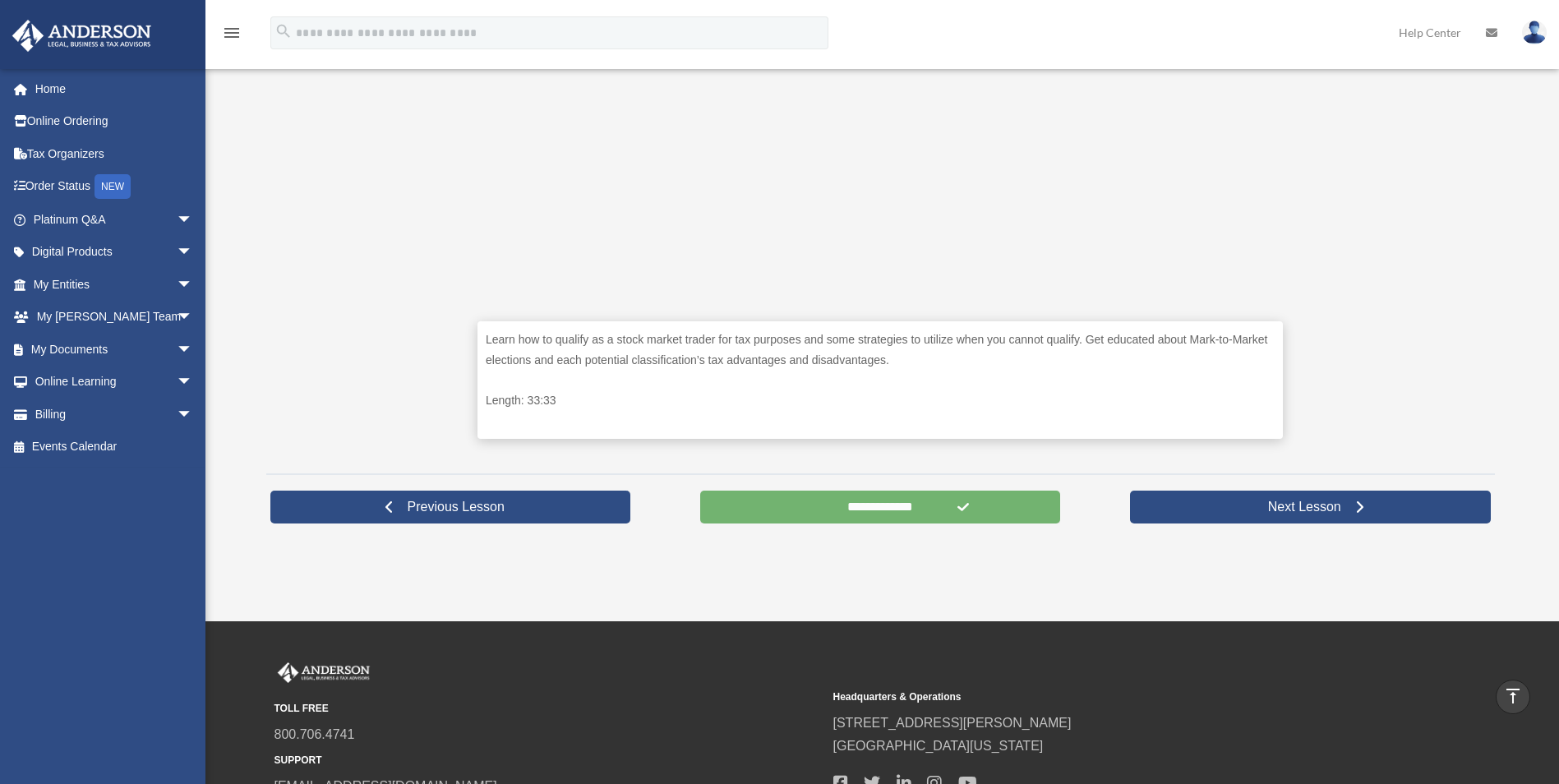
click at [948, 503] on input "**********" at bounding box center [881, 506] width 361 height 33
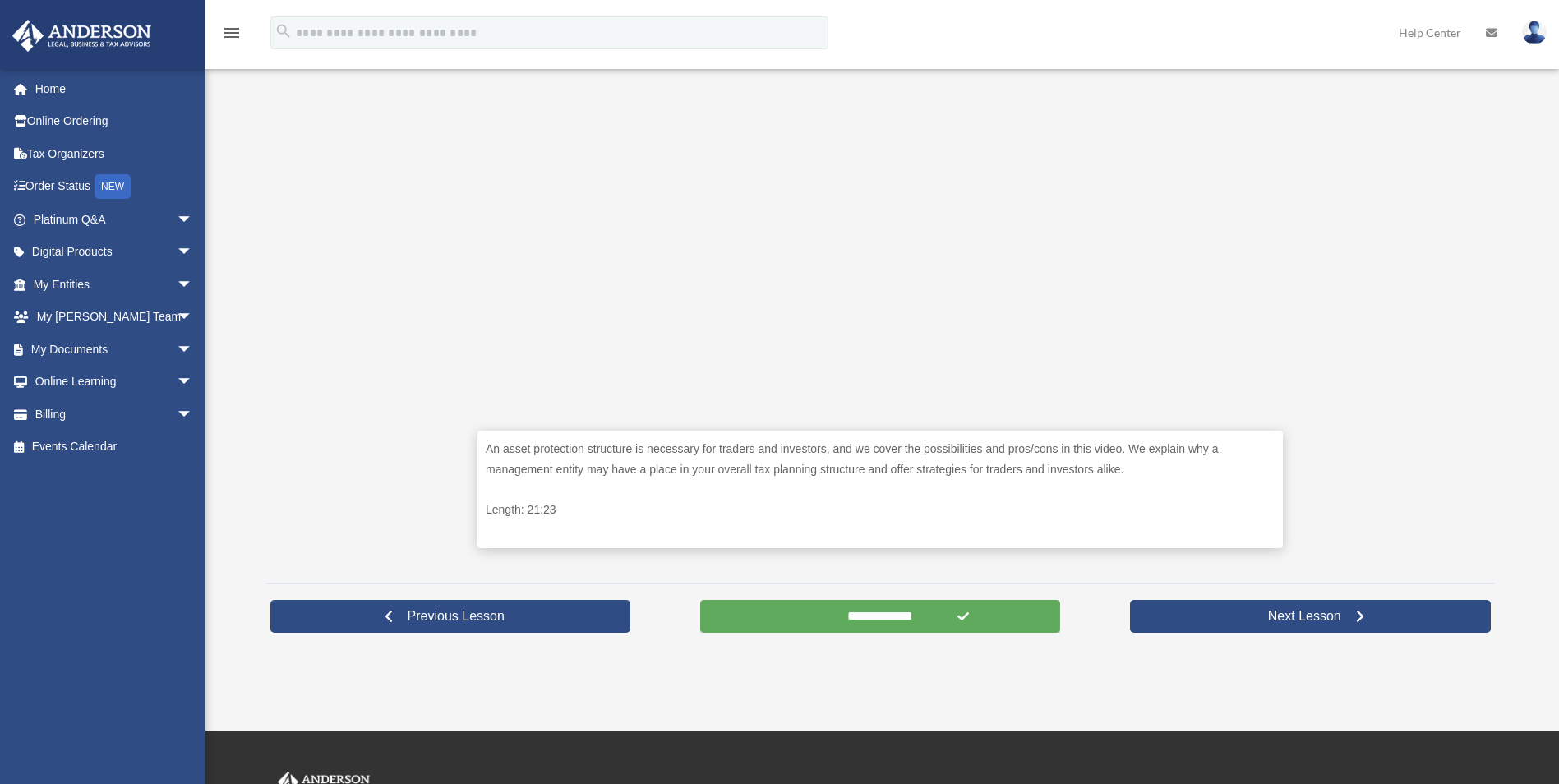
scroll to position [493, 0]
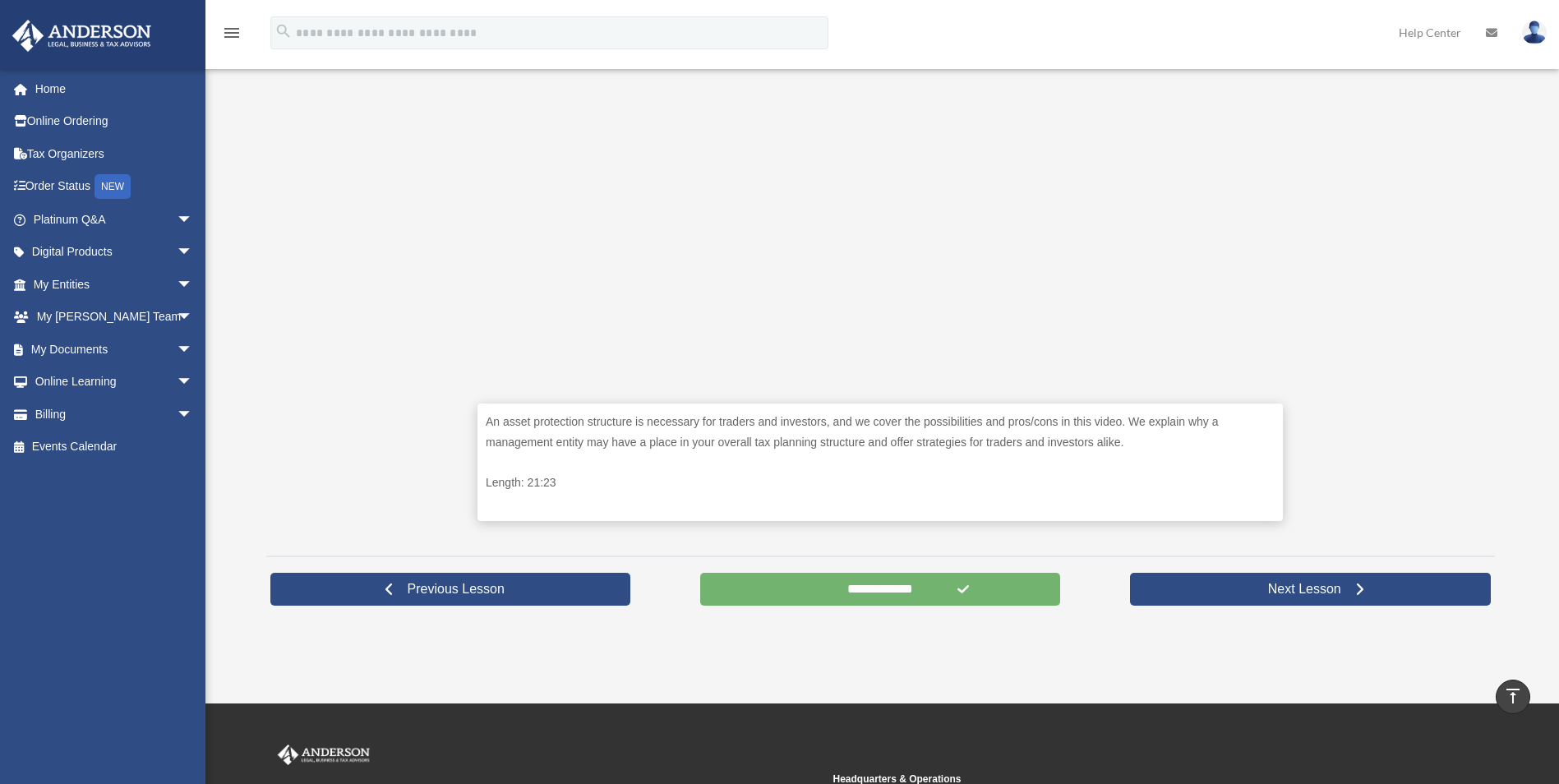
click at [862, 593] on input "**********" at bounding box center [881, 588] width 361 height 33
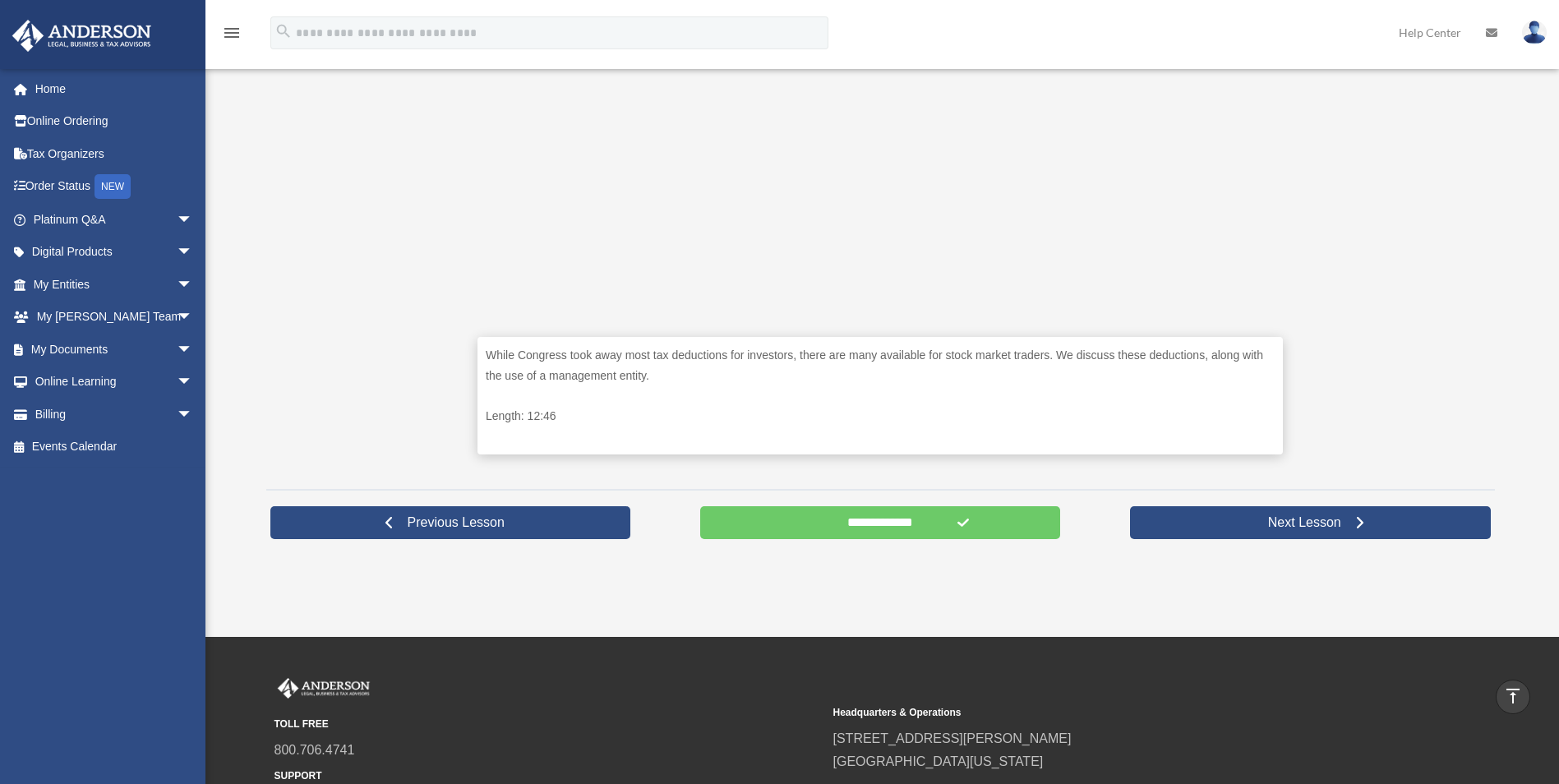
scroll to position [575, 0]
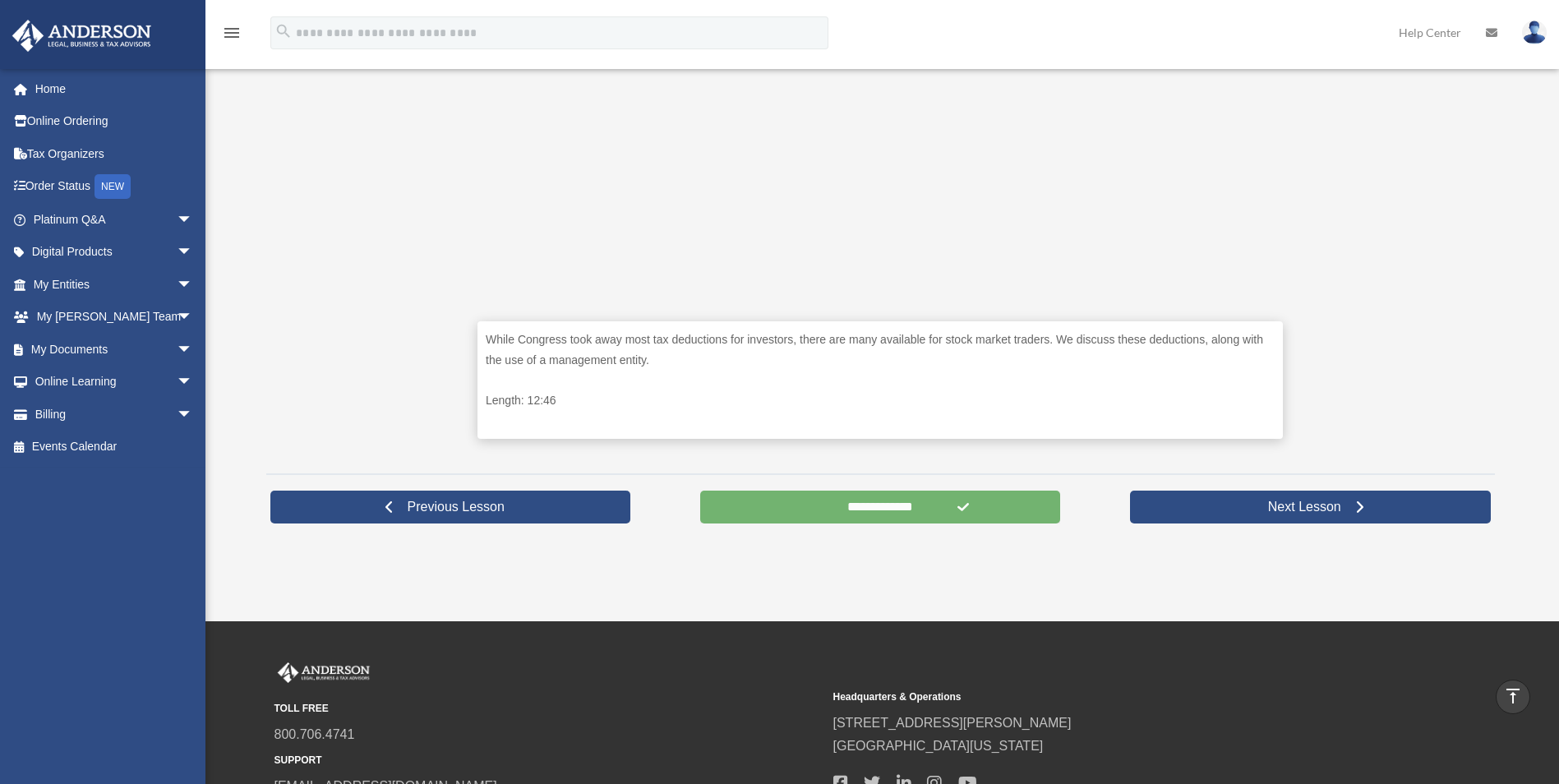
click at [861, 506] on input "**********" at bounding box center [881, 506] width 361 height 33
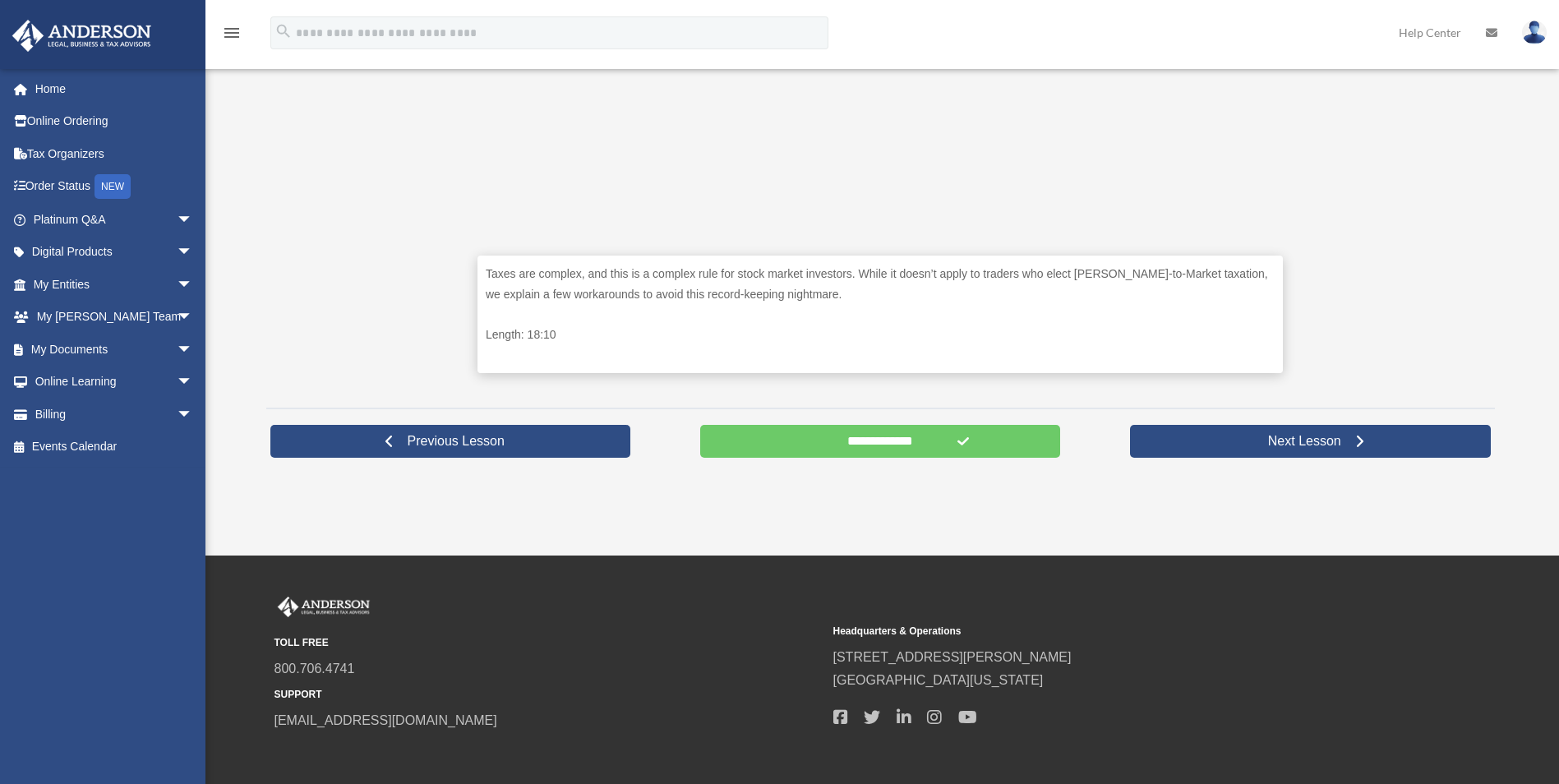
scroll to position [658, 0]
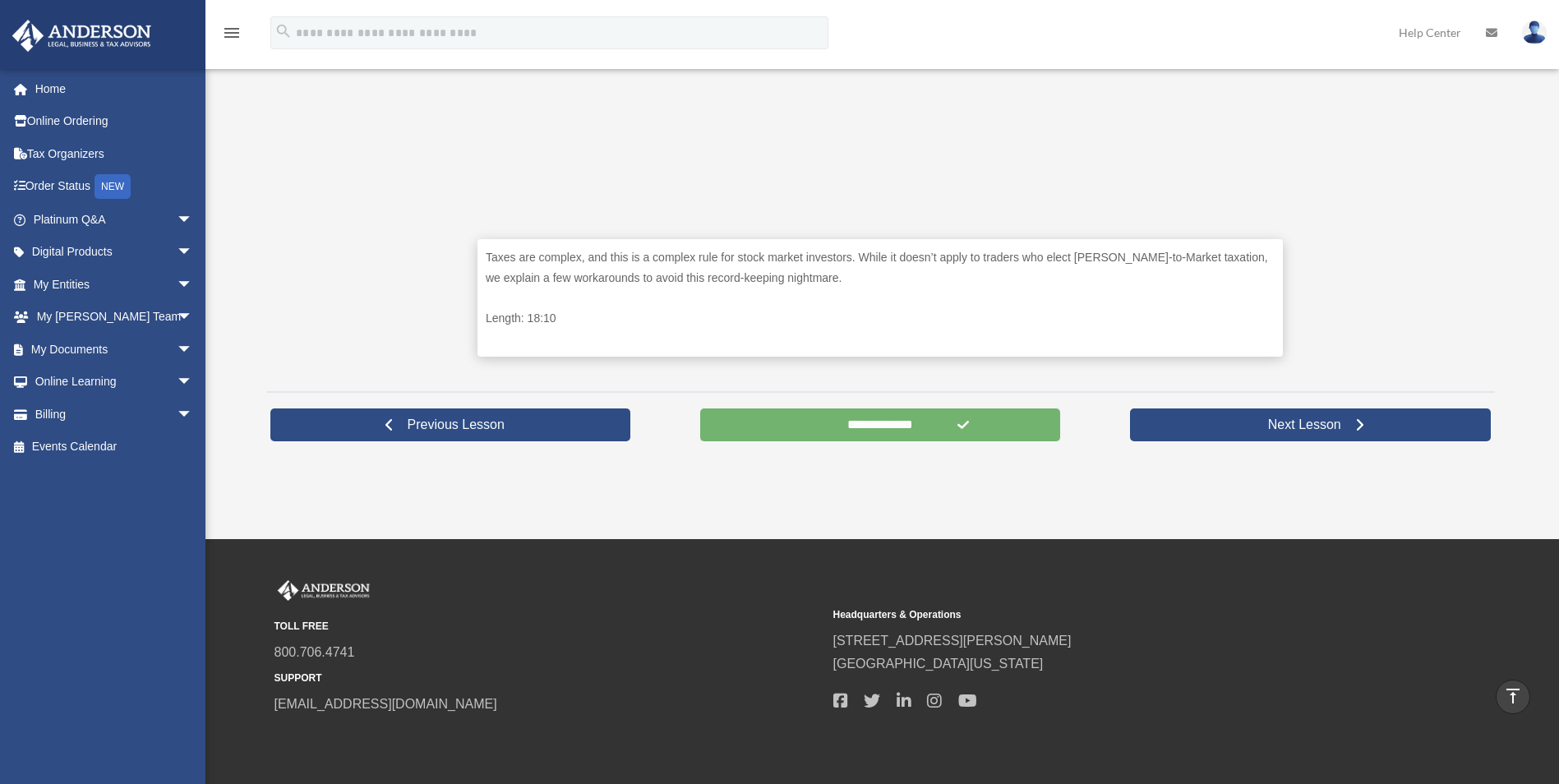
click at [885, 414] on input "**********" at bounding box center [881, 425] width 361 height 33
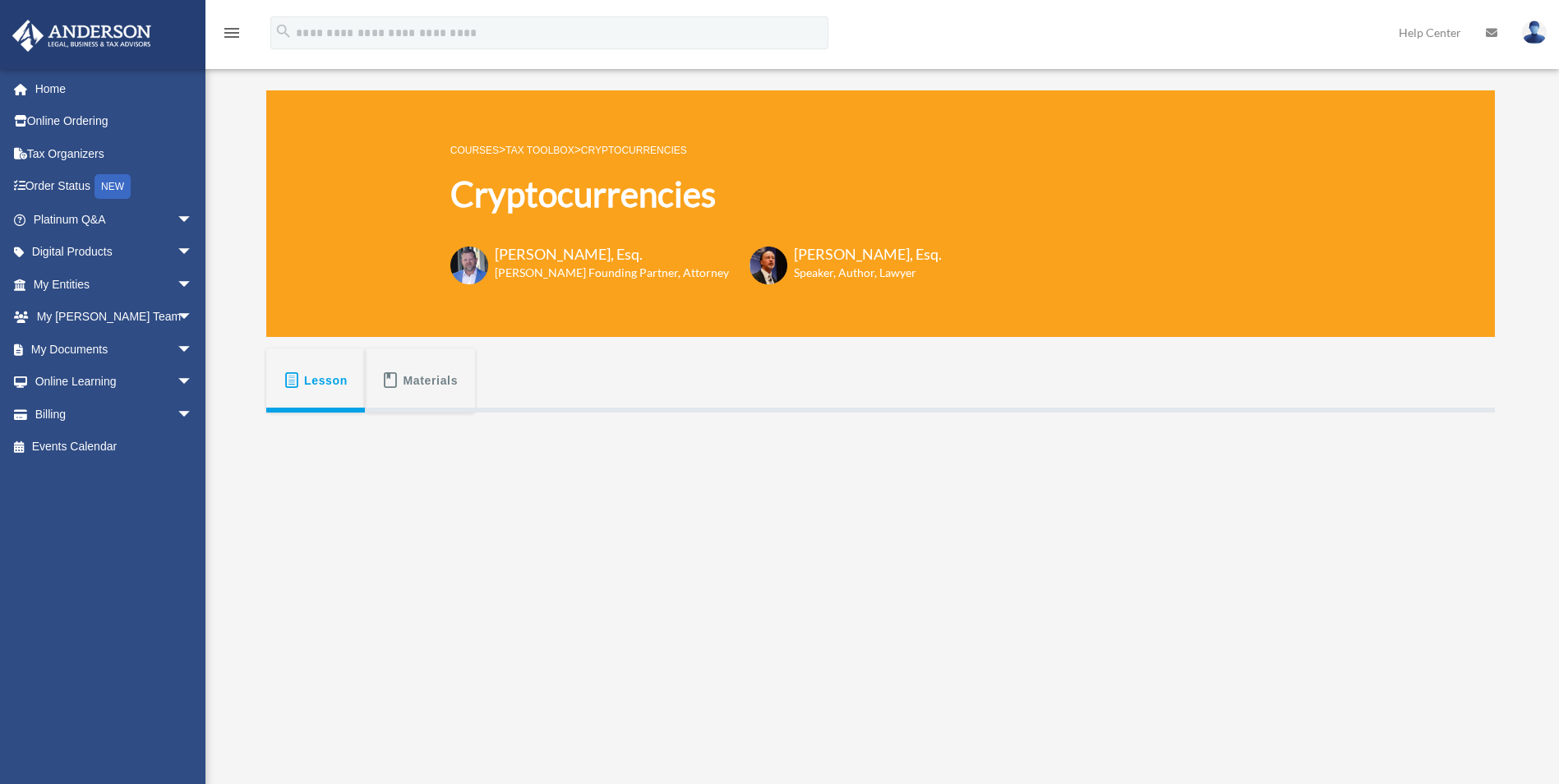
click at [560, 146] on link "Tax Toolbox" at bounding box center [539, 151] width 68 height 11
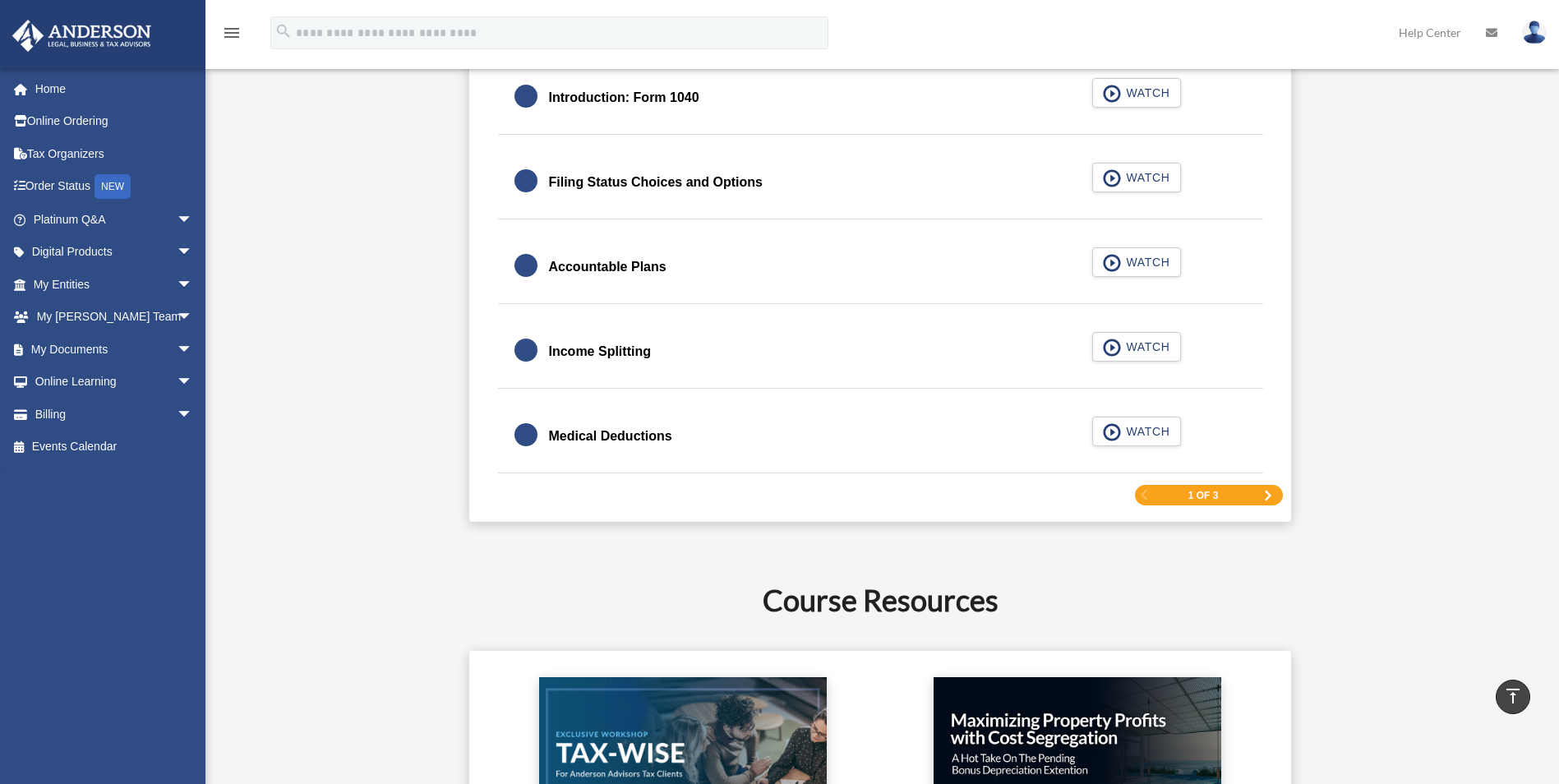
scroll to position [2630, 0]
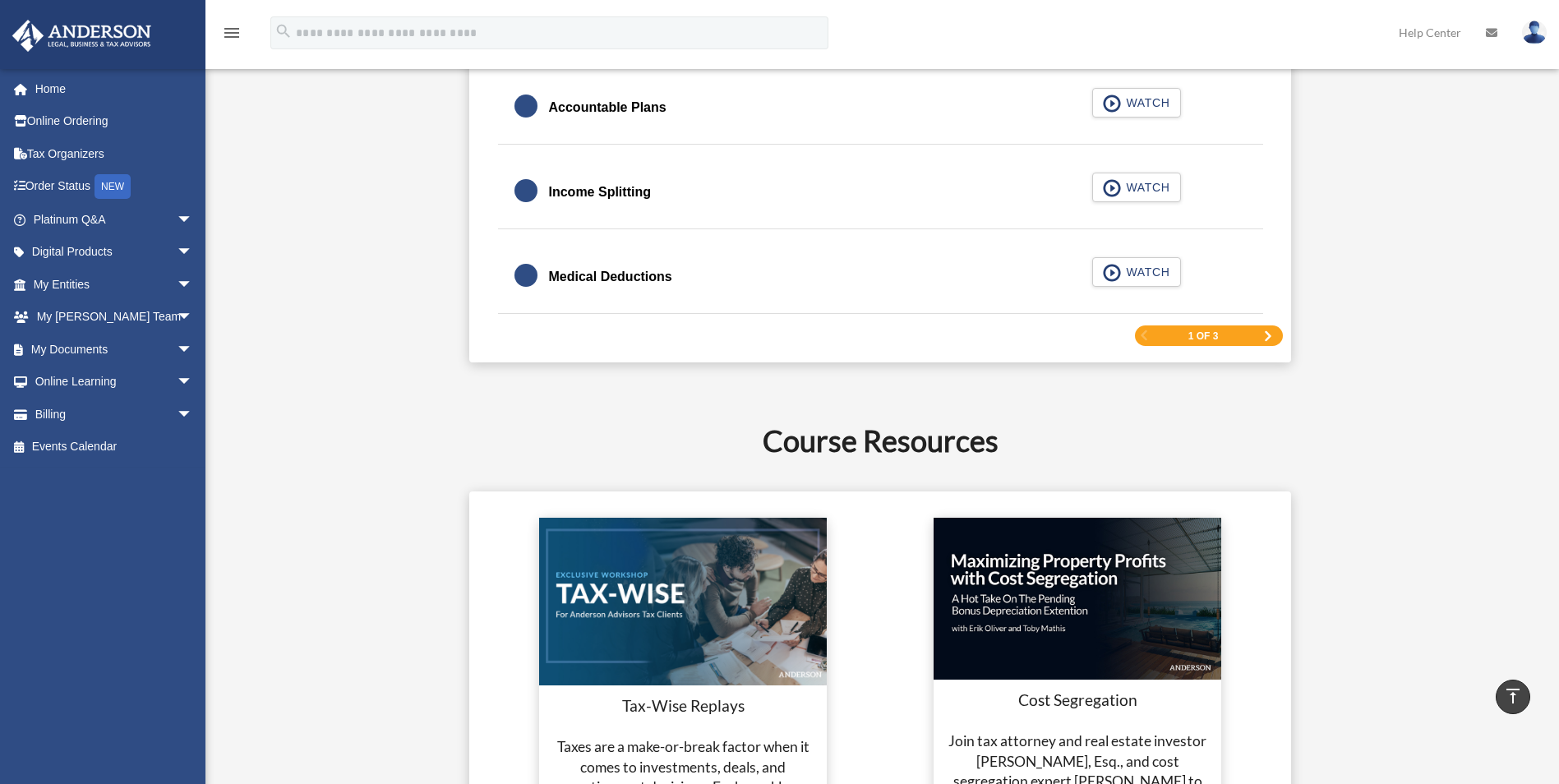
click at [1266, 332] on span "Next Page" at bounding box center [1268, 336] width 10 height 10
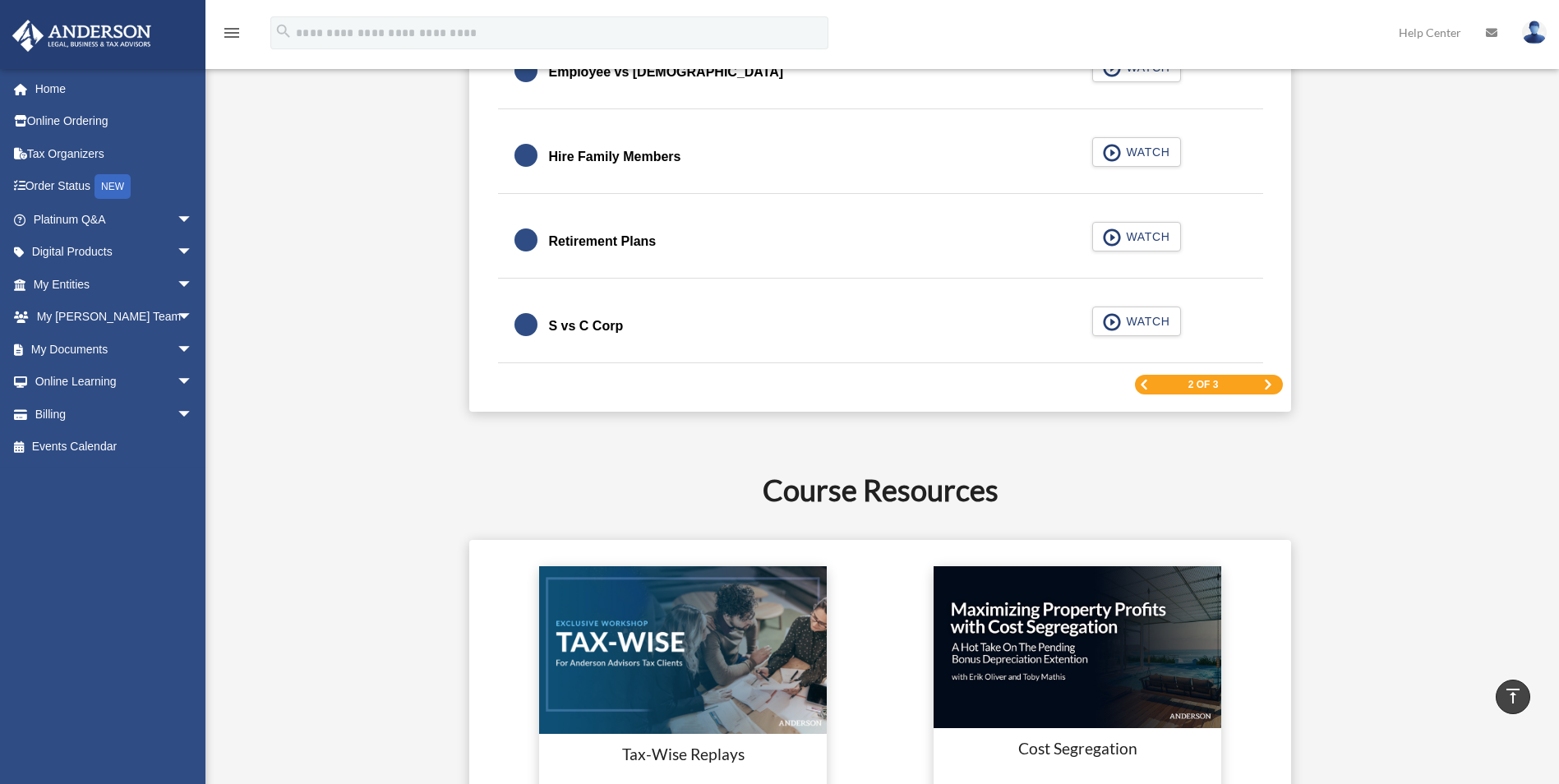
scroll to position [2519, 0]
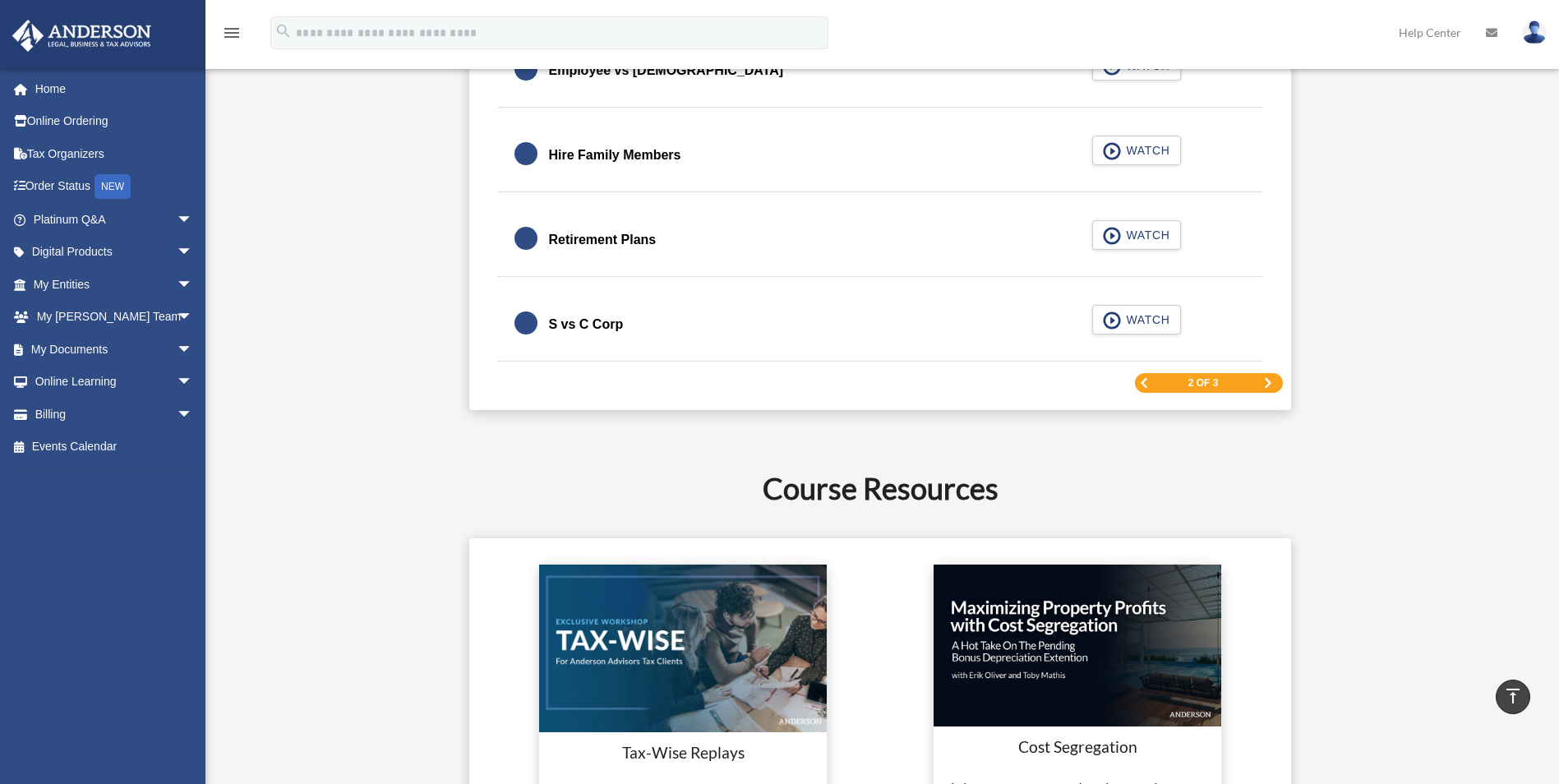
click at [1273, 380] on span "Next Page" at bounding box center [1268, 383] width 10 height 10
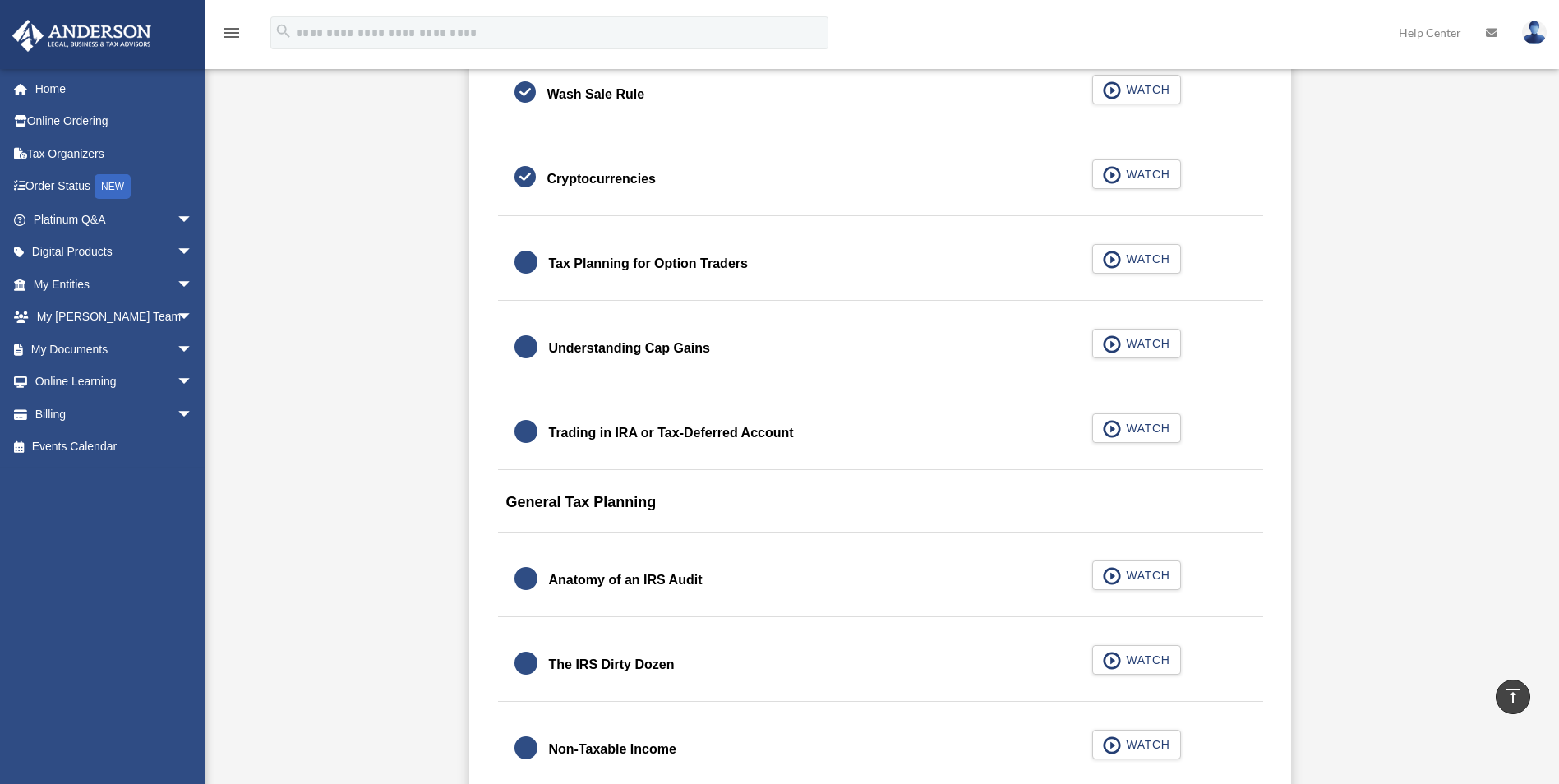
scroll to position [1451, 0]
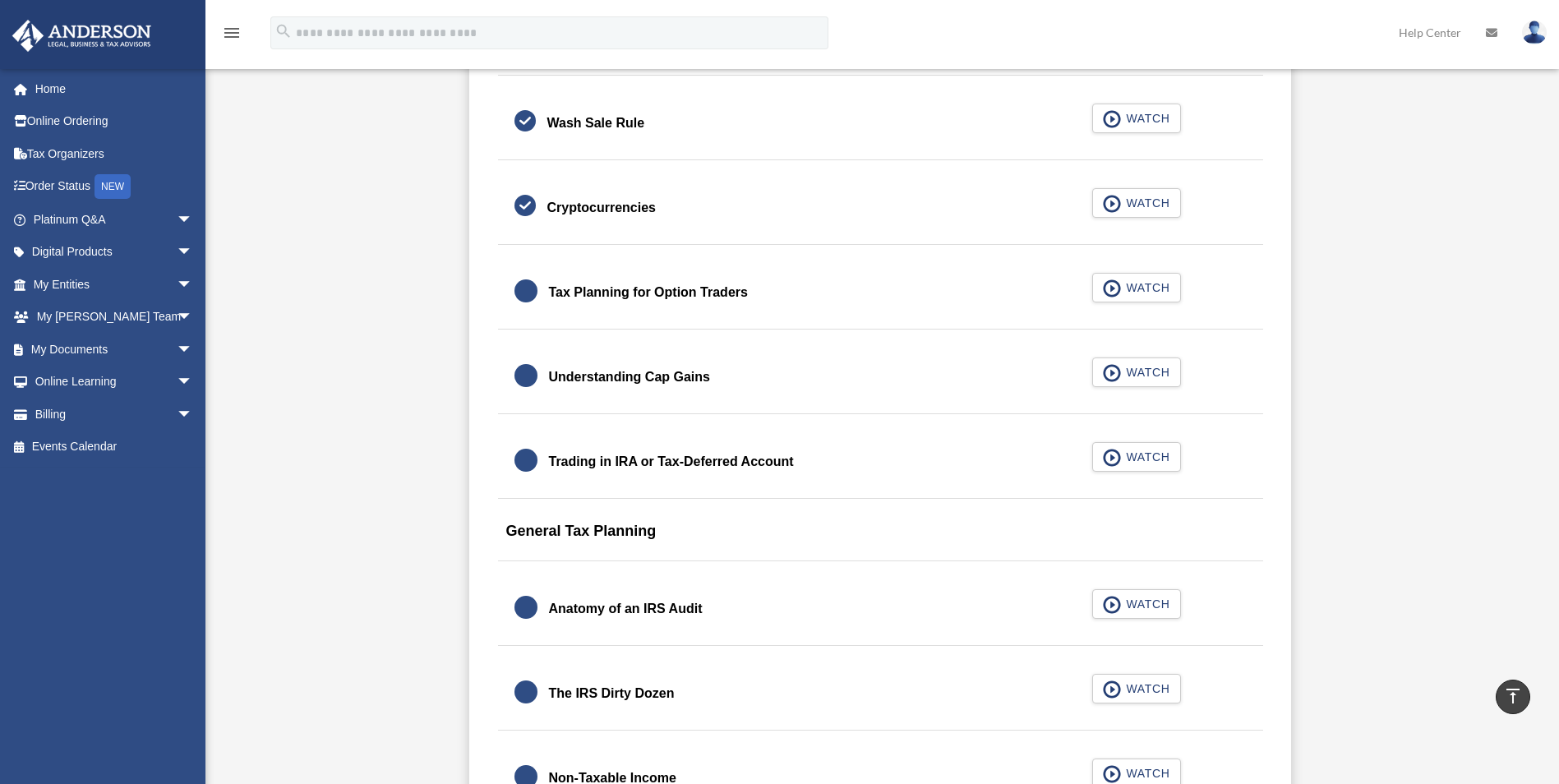
click at [663, 296] on div "Tax Planning for Option Traders" at bounding box center [648, 292] width 199 height 23
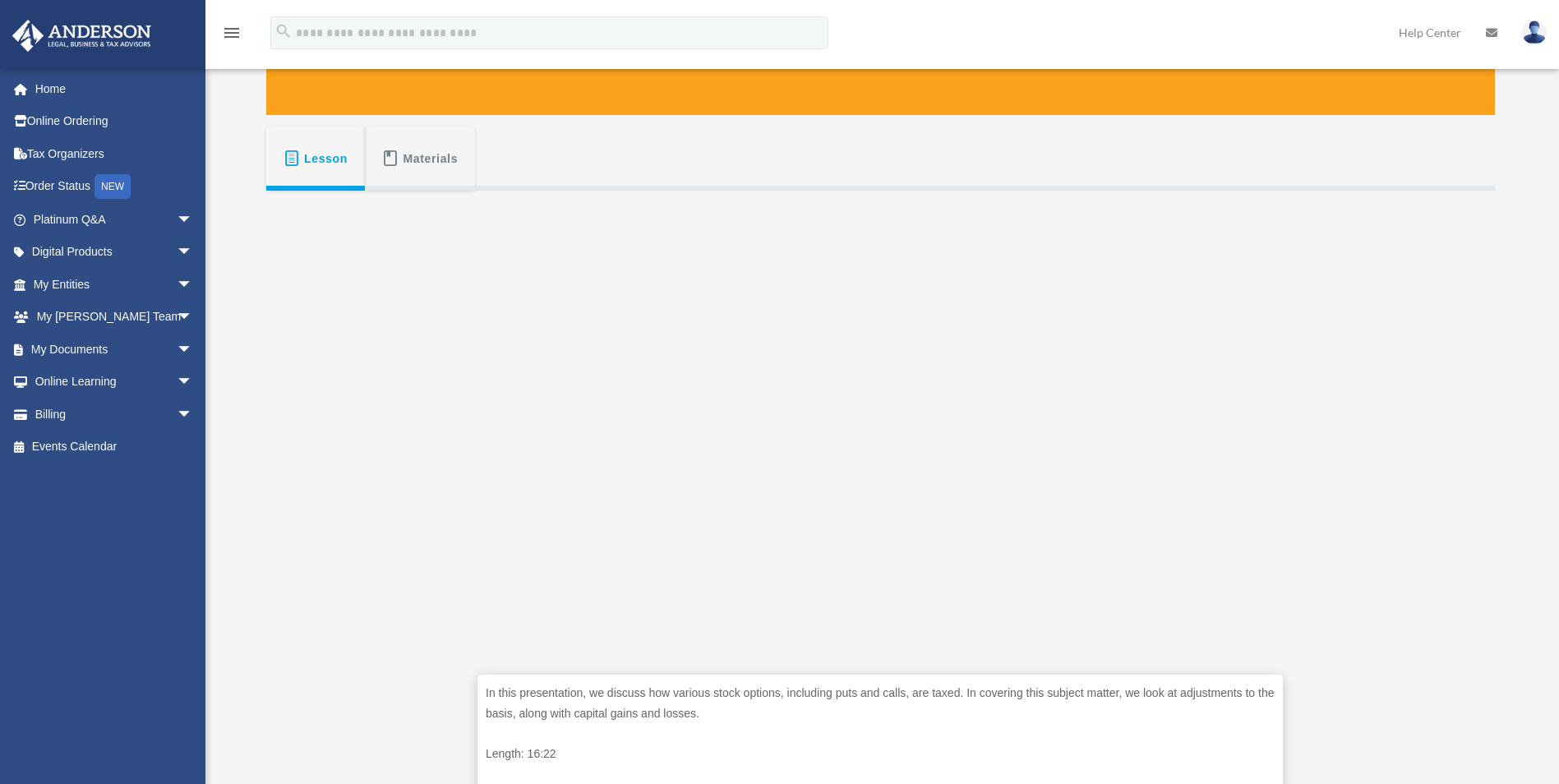
scroll to position [493, 0]
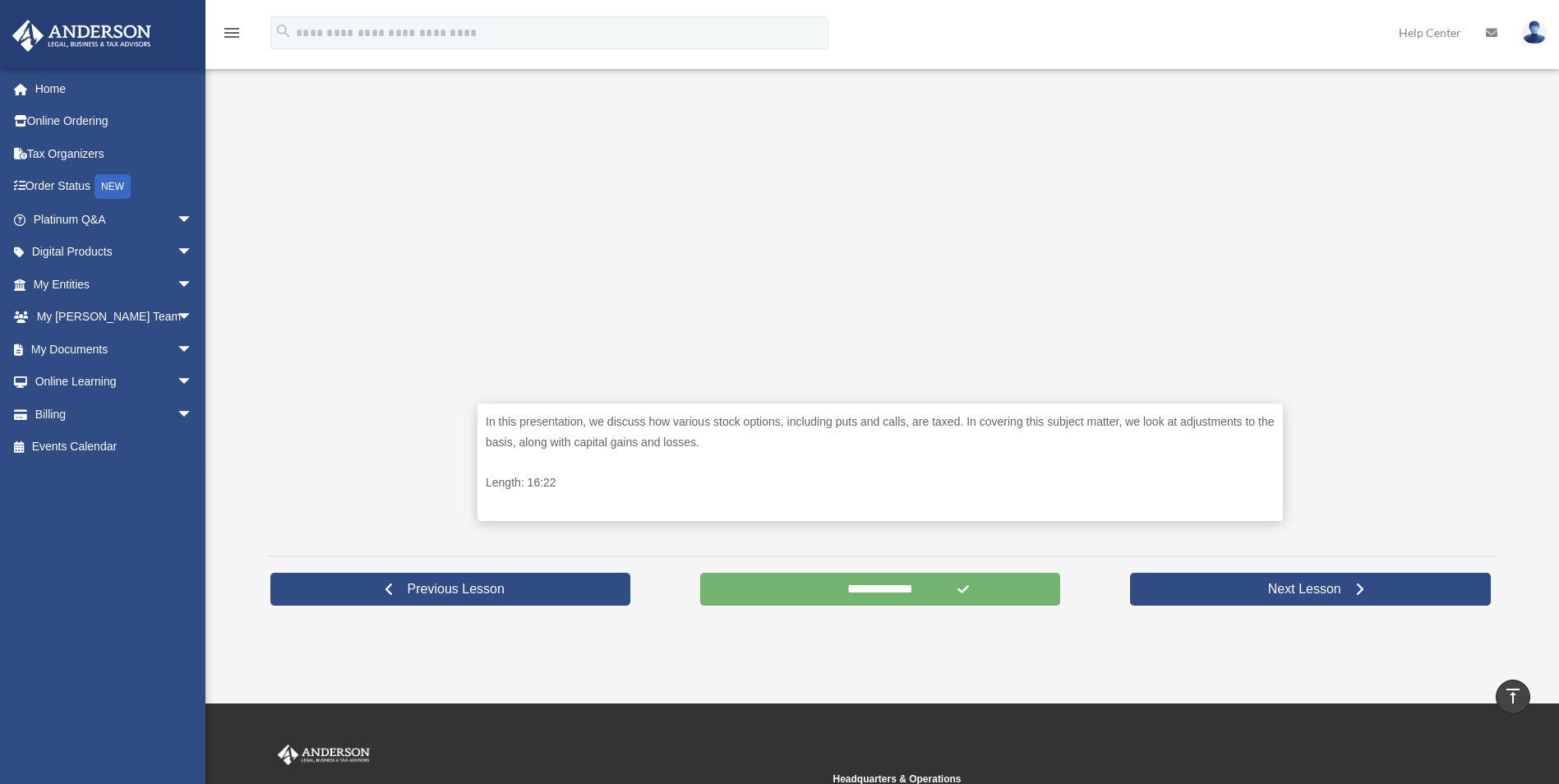
click at [903, 579] on input "**********" at bounding box center [881, 588] width 361 height 33
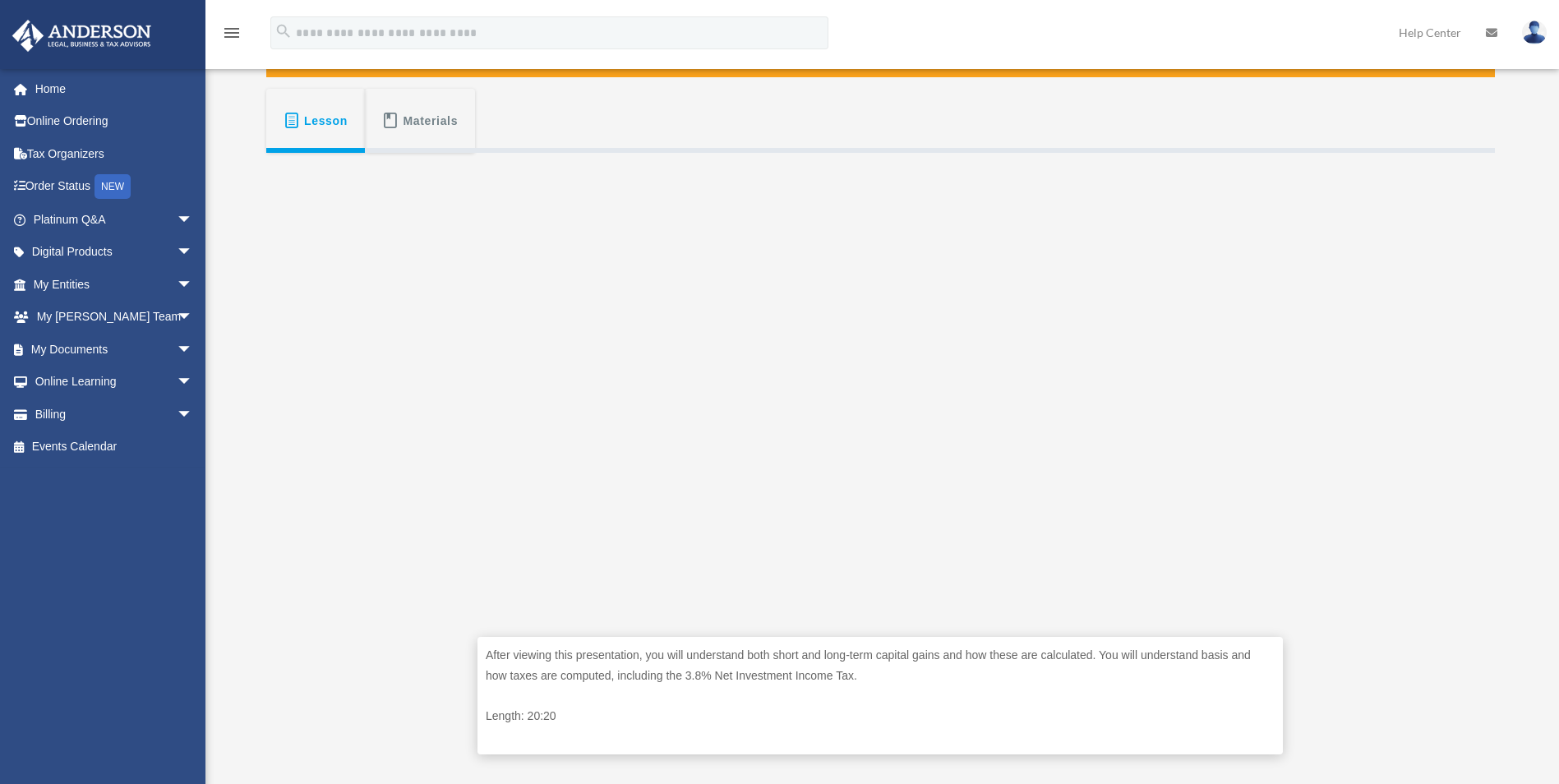
scroll to position [493, 0]
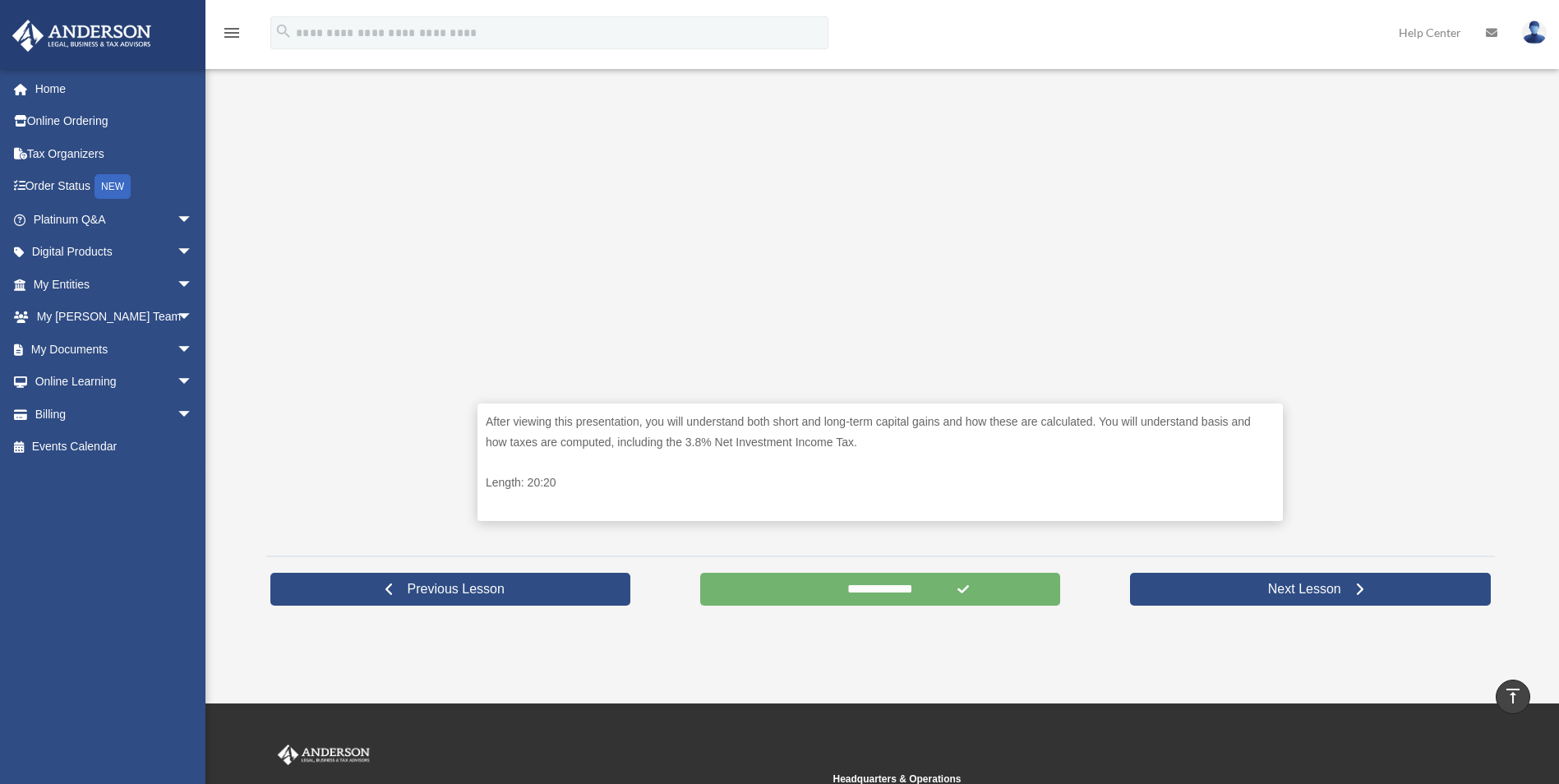
click at [893, 587] on input "**********" at bounding box center [881, 588] width 361 height 33
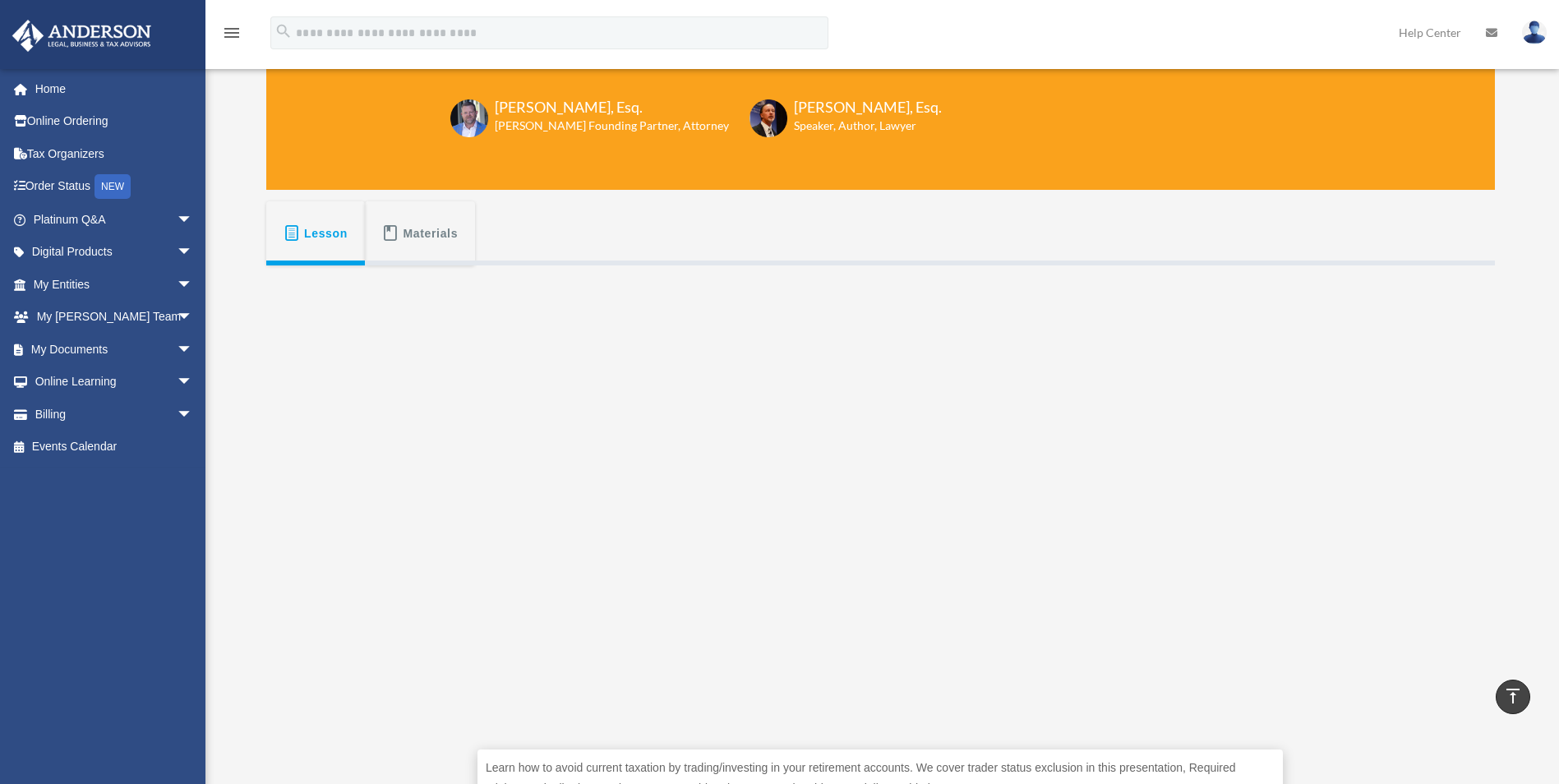
scroll to position [145, 0]
